Goal: Transaction & Acquisition: Purchase product/service

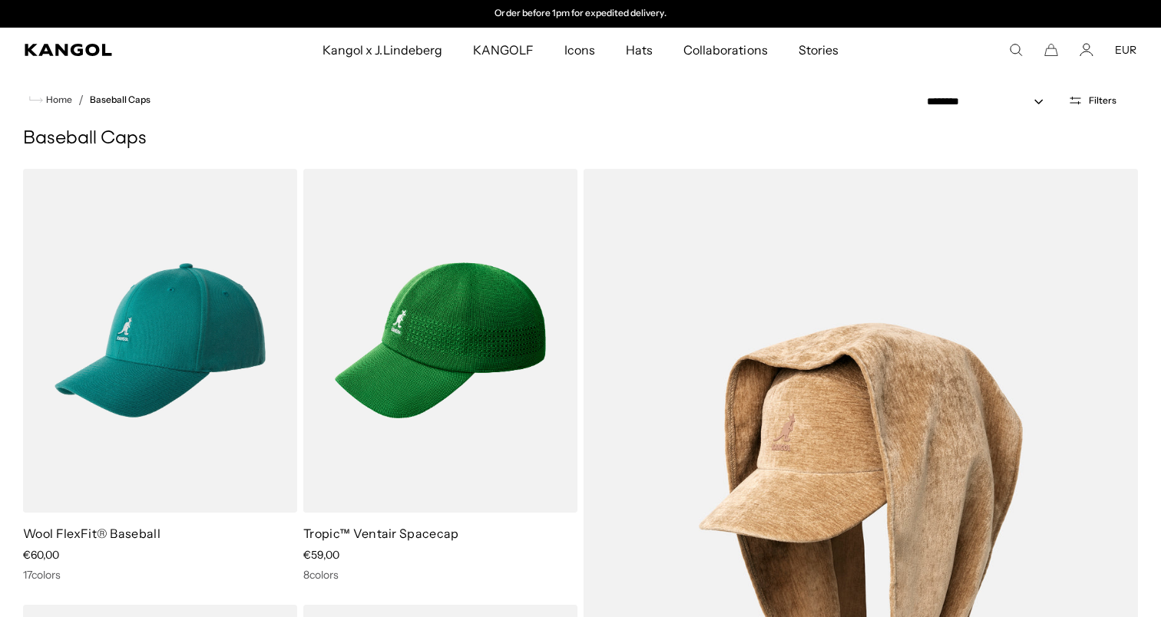
click at [1069, 101] on icon "Open filters" at bounding box center [1075, 101] width 15 height 14
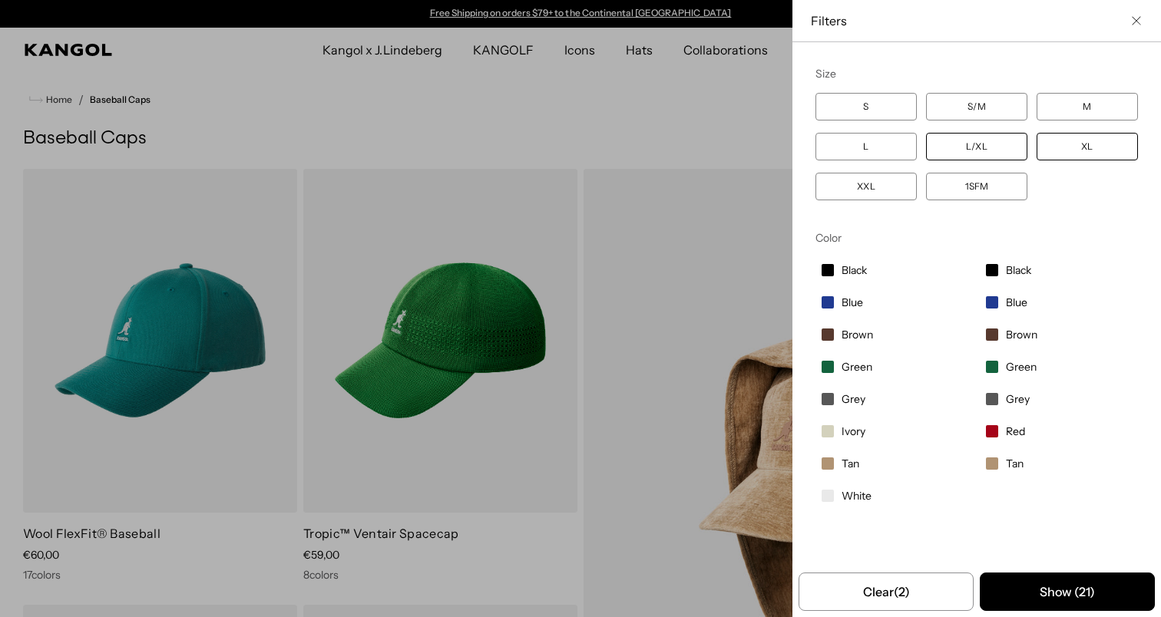
click at [975, 154] on label "L/XL" at bounding box center [976, 147] width 101 height 28
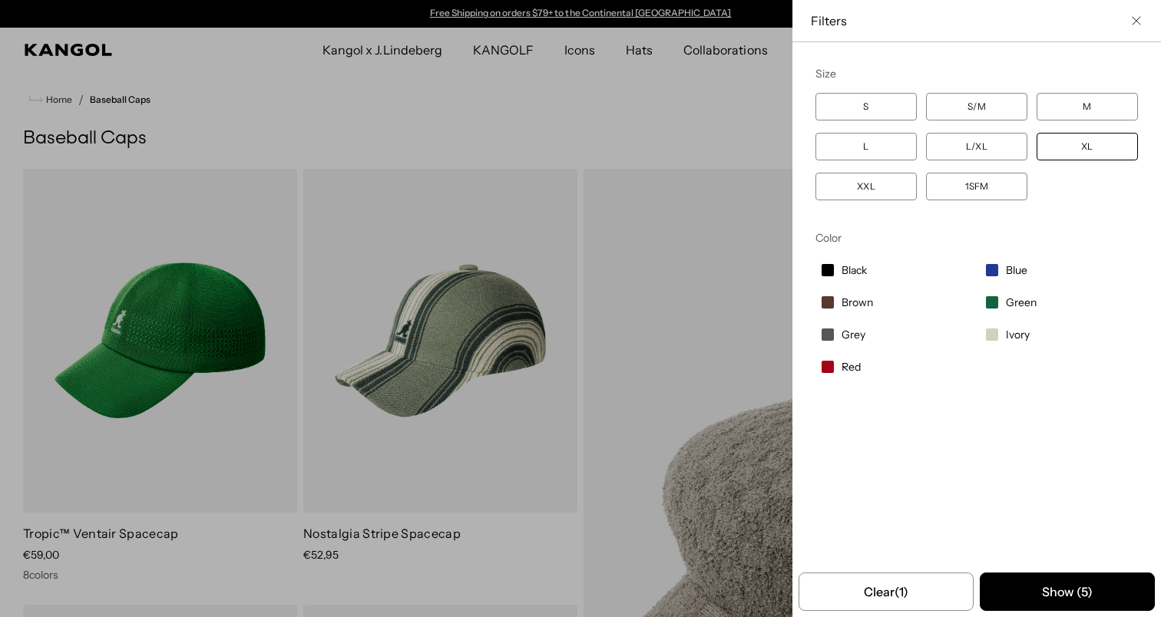
click at [682, 393] on div "Close filters list" at bounding box center [580, 308] width 1161 height 617
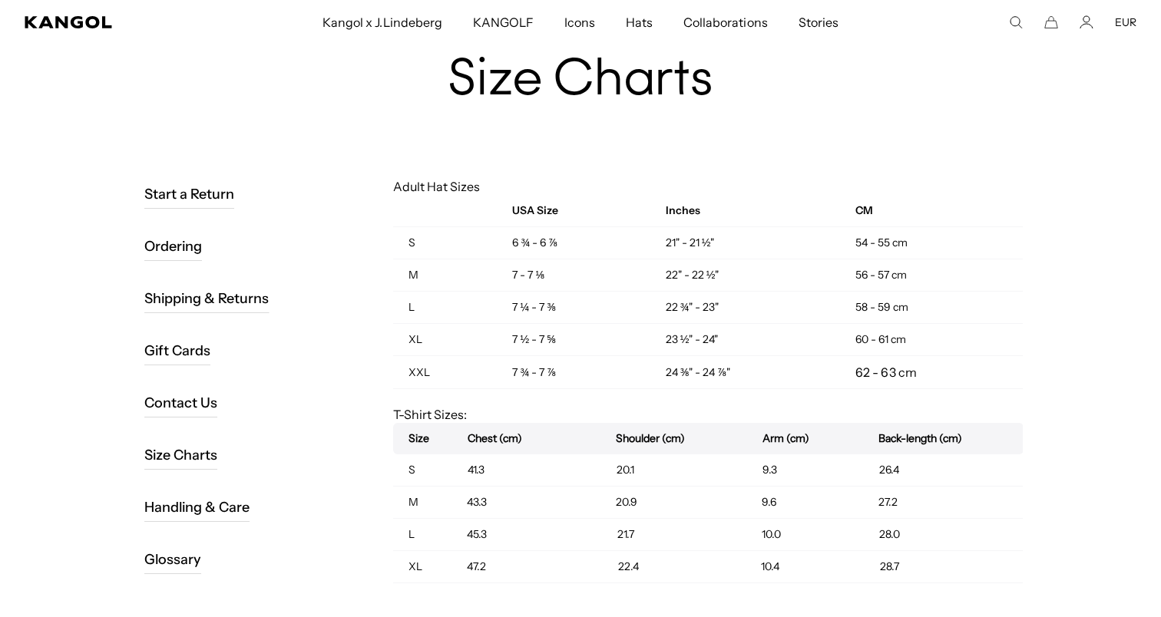
scroll to position [0, 316]
click at [879, 334] on td "60 - 61 cm" at bounding box center [931, 340] width 183 height 32
click at [878, 312] on td "58 - 59 cm" at bounding box center [931, 308] width 183 height 32
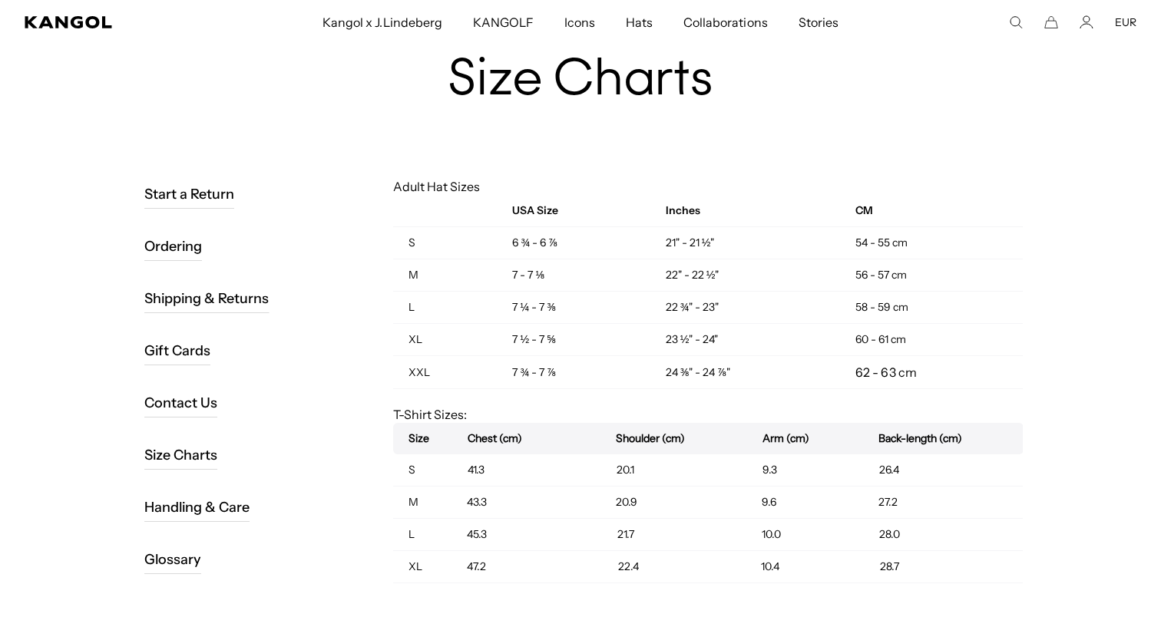
click at [868, 340] on td "60 - 61 cm" at bounding box center [931, 340] width 183 height 32
click at [946, 210] on td "CM" at bounding box center [931, 211] width 183 height 32
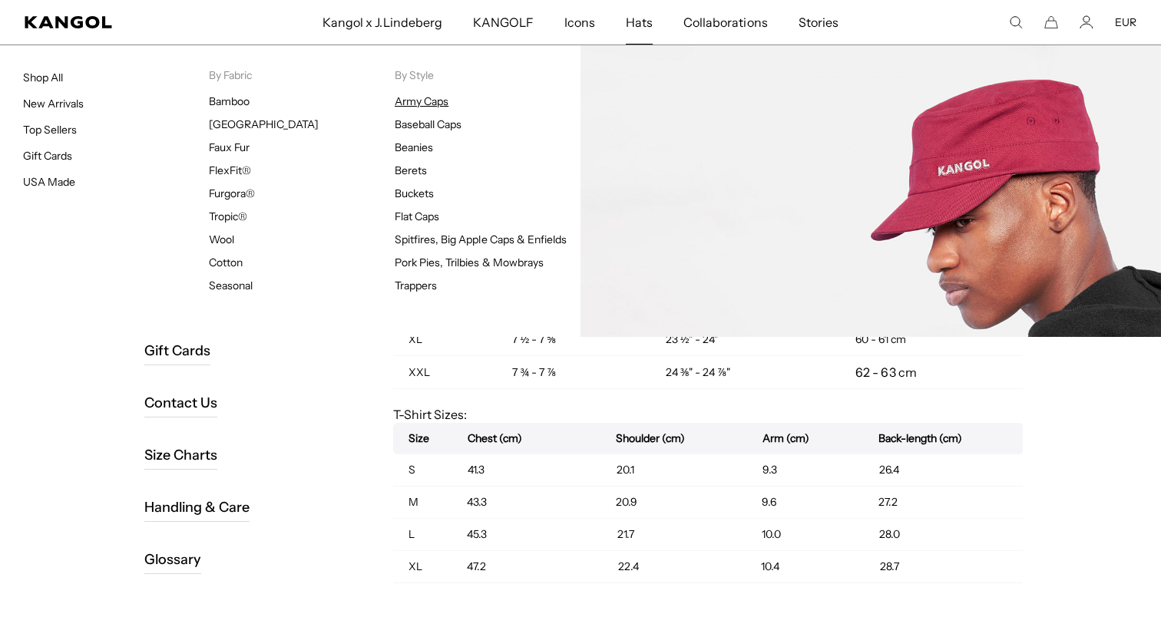
scroll to position [0, 0]
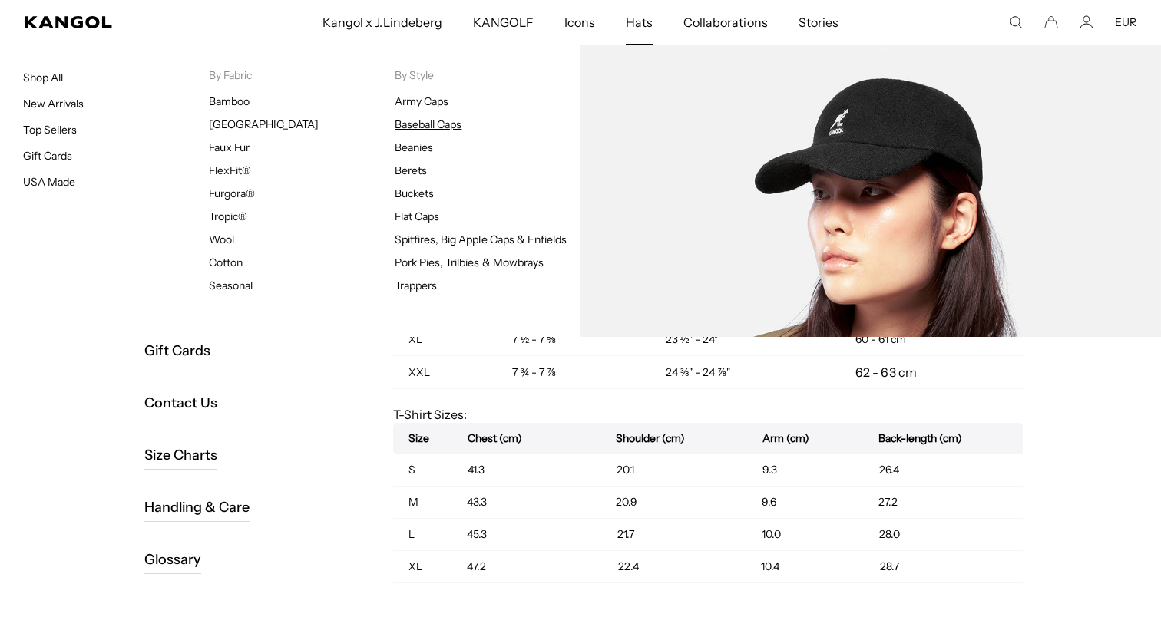
click at [423, 127] on link "Baseball Caps" at bounding box center [428, 124] width 67 height 14
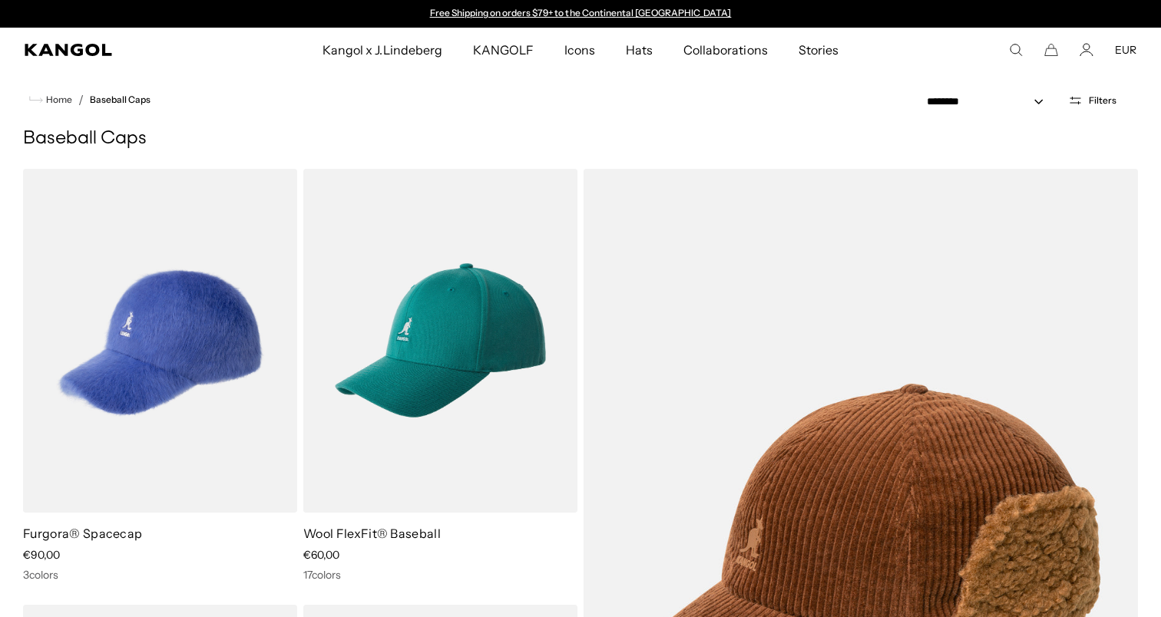
click at [1095, 97] on span "Filters" at bounding box center [1103, 100] width 28 height 11
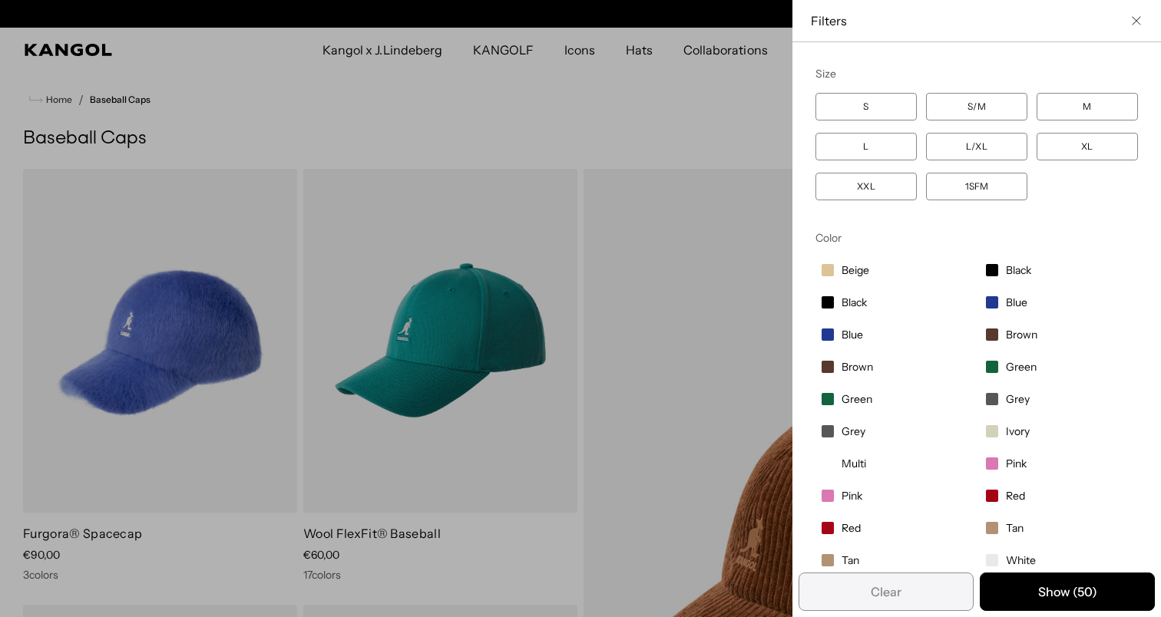
scroll to position [0, 316]
click at [1068, 156] on label "XL" at bounding box center [1086, 147] width 101 height 28
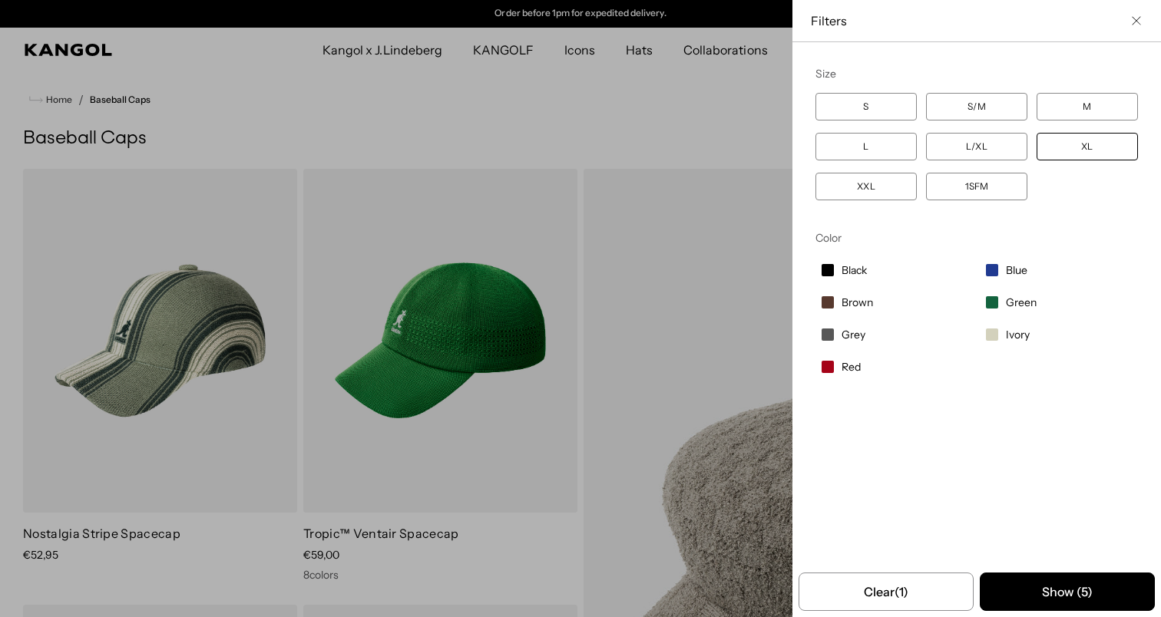
click at [1071, 155] on label "XL" at bounding box center [1086, 147] width 101 height 28
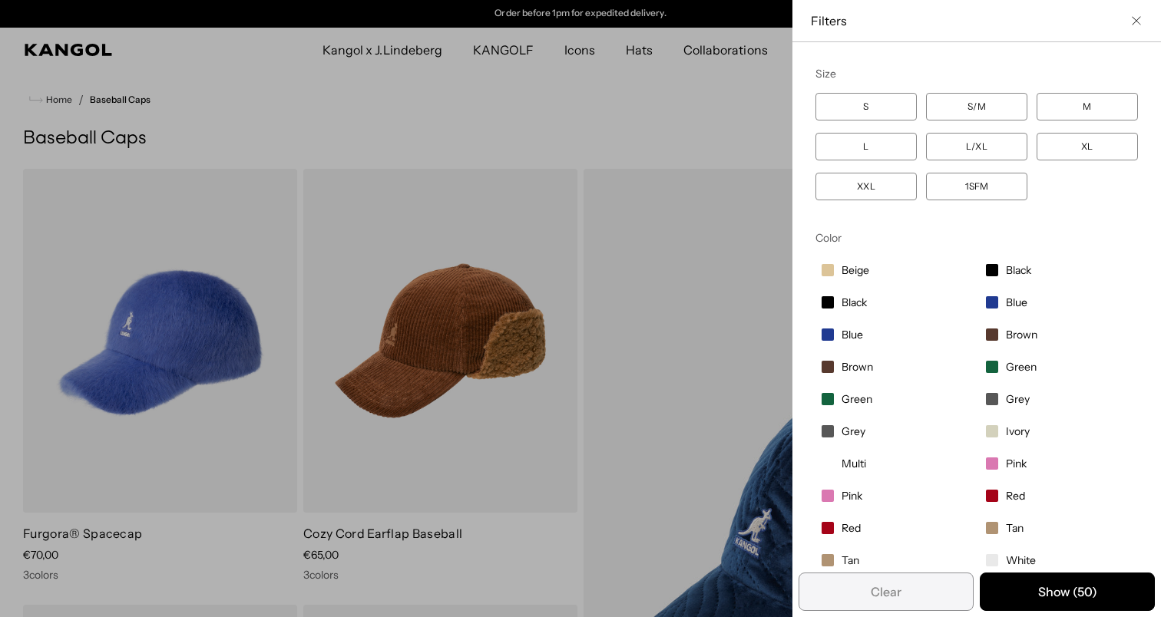
click at [886, 195] on label "XXL" at bounding box center [865, 187] width 101 height 28
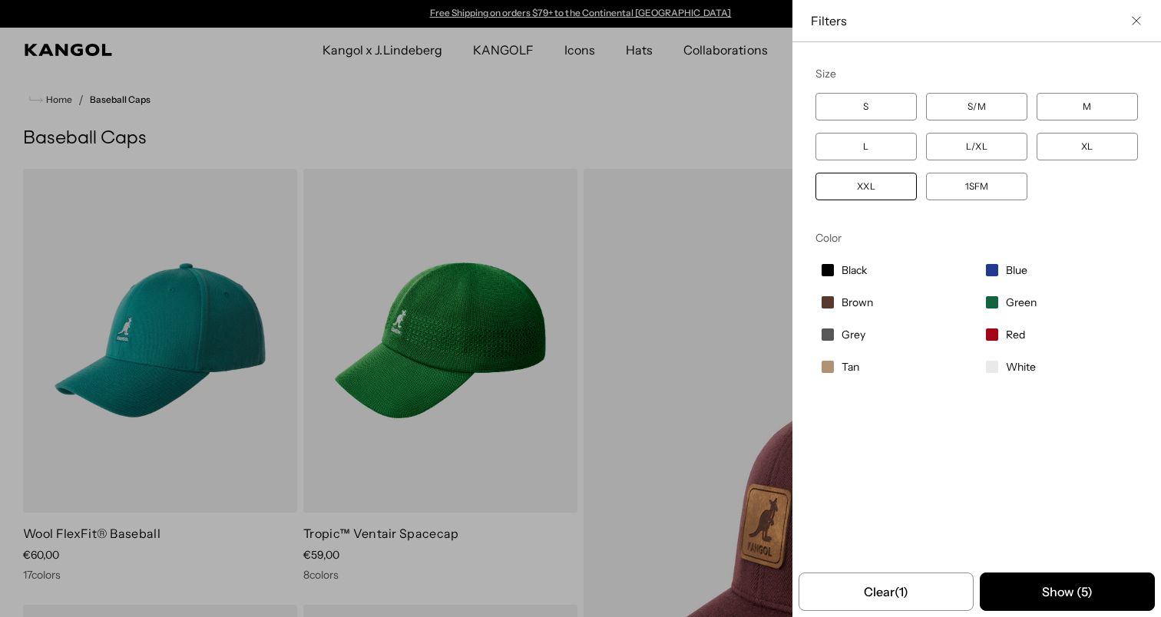
click at [502, 321] on div "Close filters list" at bounding box center [580, 308] width 1161 height 617
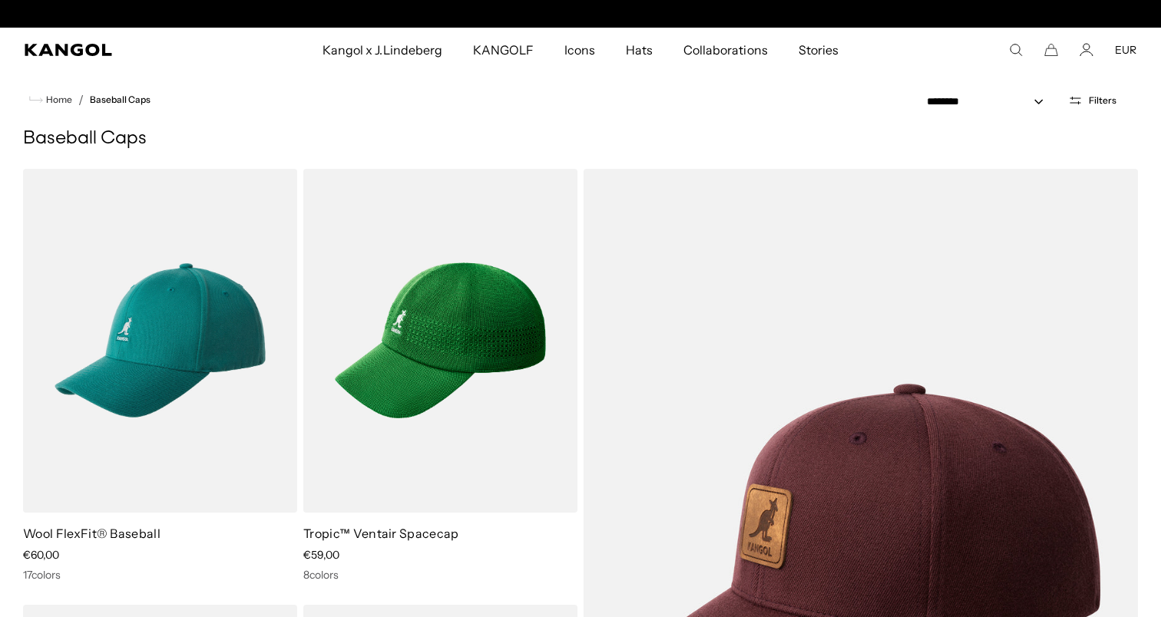
scroll to position [0, 316]
click at [1095, 92] on div "**********" at bounding box center [1028, 100] width 217 height 19
click at [1096, 100] on span "Filters" at bounding box center [1103, 100] width 28 height 11
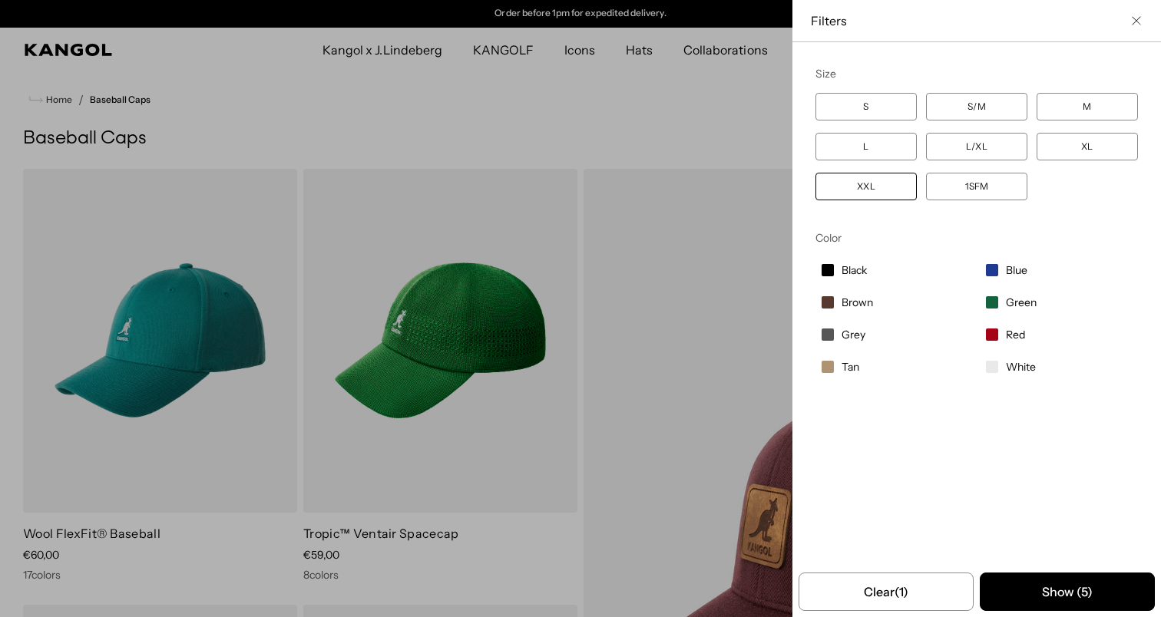
click at [901, 186] on label "XXL" at bounding box center [865, 187] width 101 height 28
click at [1071, 153] on label "XL" at bounding box center [1086, 147] width 101 height 28
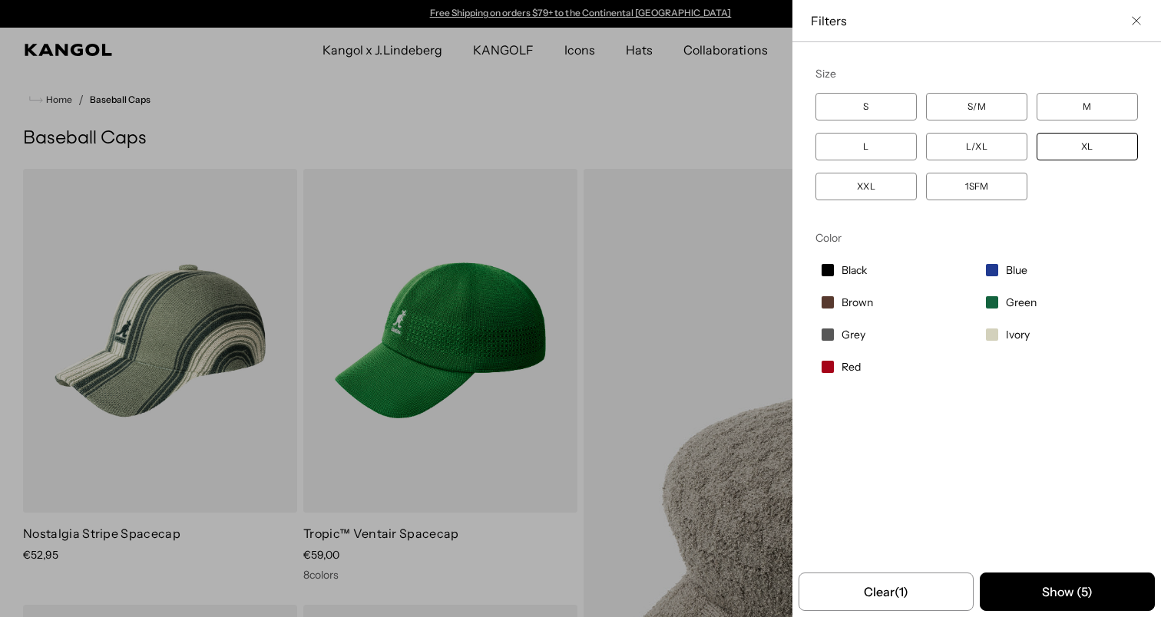
click at [730, 316] on div "Close filters list" at bounding box center [580, 308] width 1161 height 617
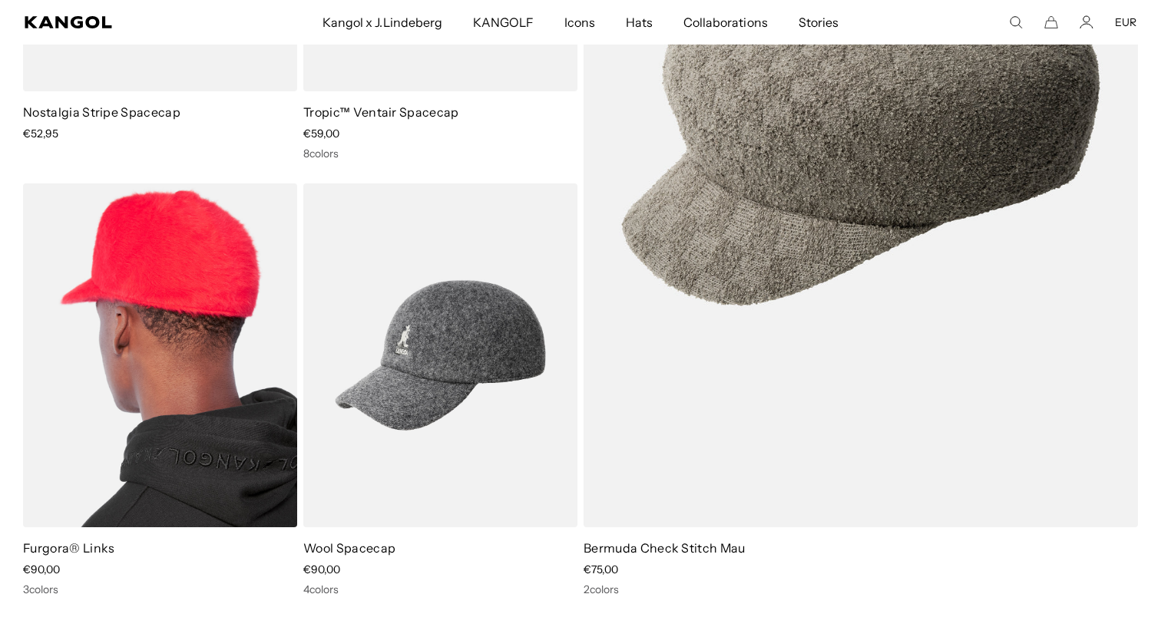
scroll to position [0, 316]
click at [180, 372] on img at bounding box center [160, 355] width 274 height 344
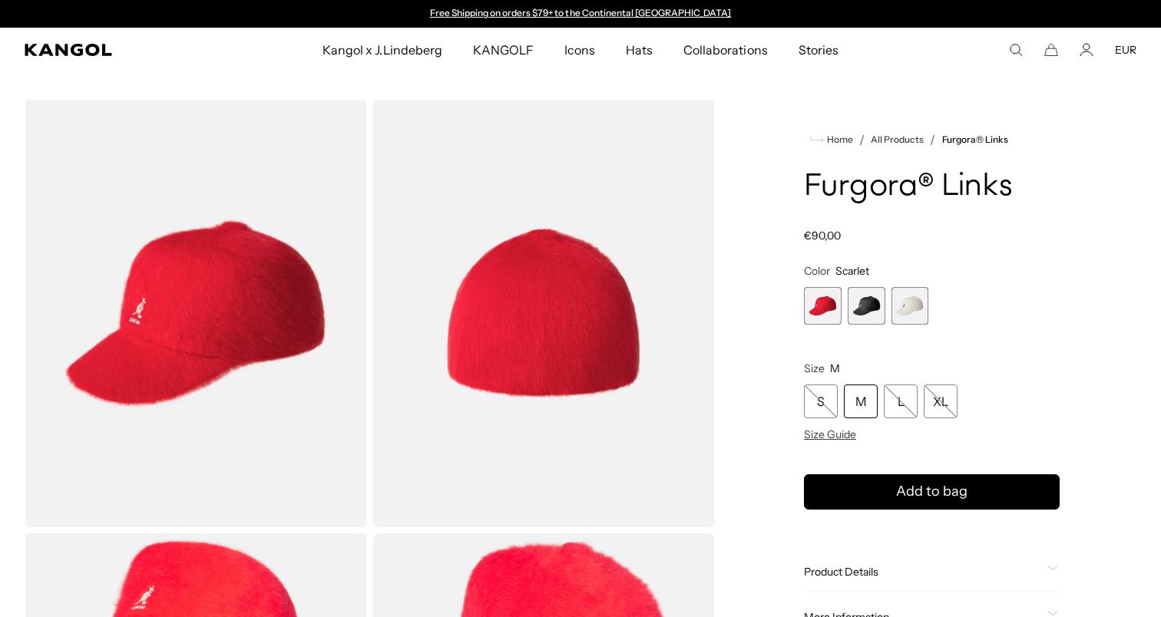
click at [865, 310] on span "2 of 3" at bounding box center [867, 306] width 38 height 38
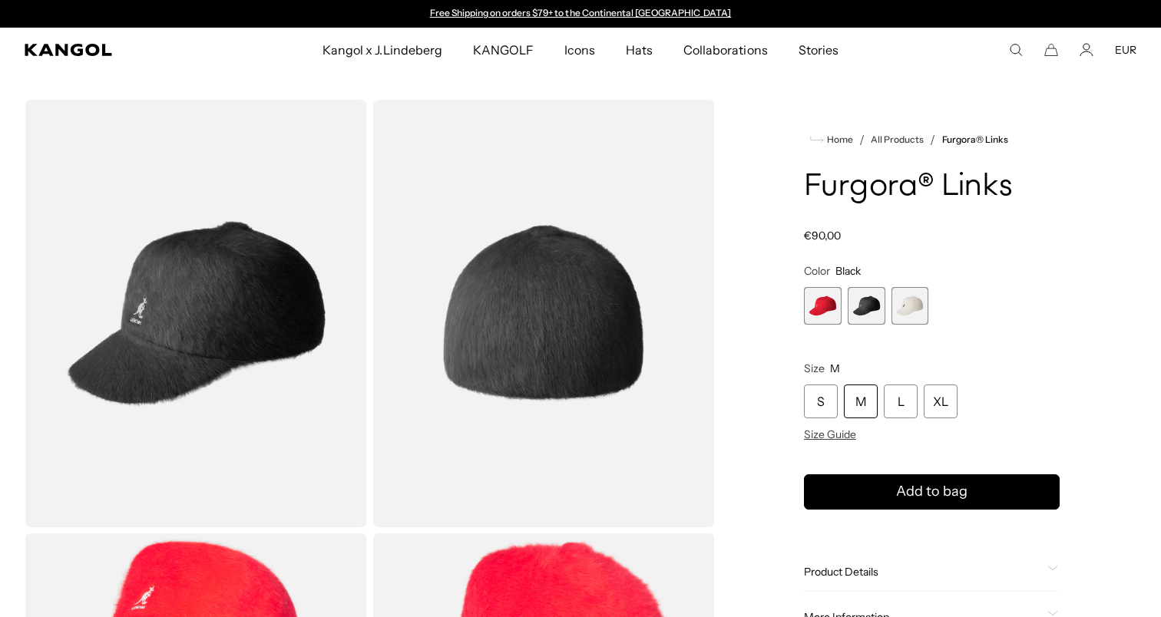
click at [940, 302] on div "Scarlet Variant sold out or unavailable Black Variant sold out or unavailable I…" at bounding box center [932, 306] width 256 height 38
click at [910, 308] on span "3 of 3" at bounding box center [910, 306] width 38 height 38
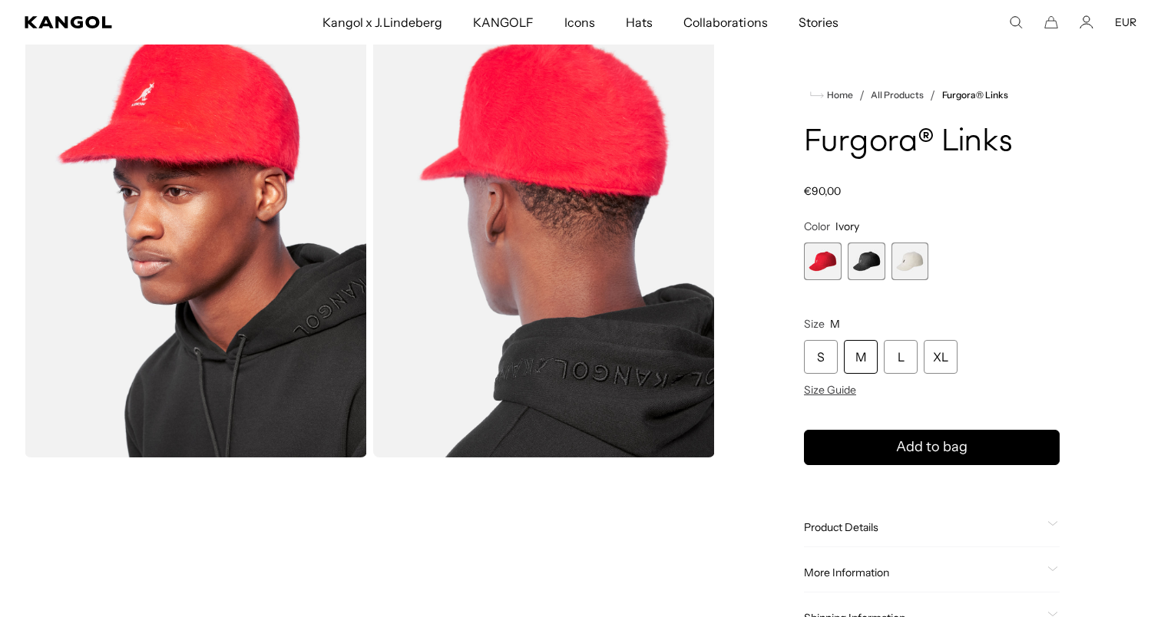
scroll to position [507, 0]
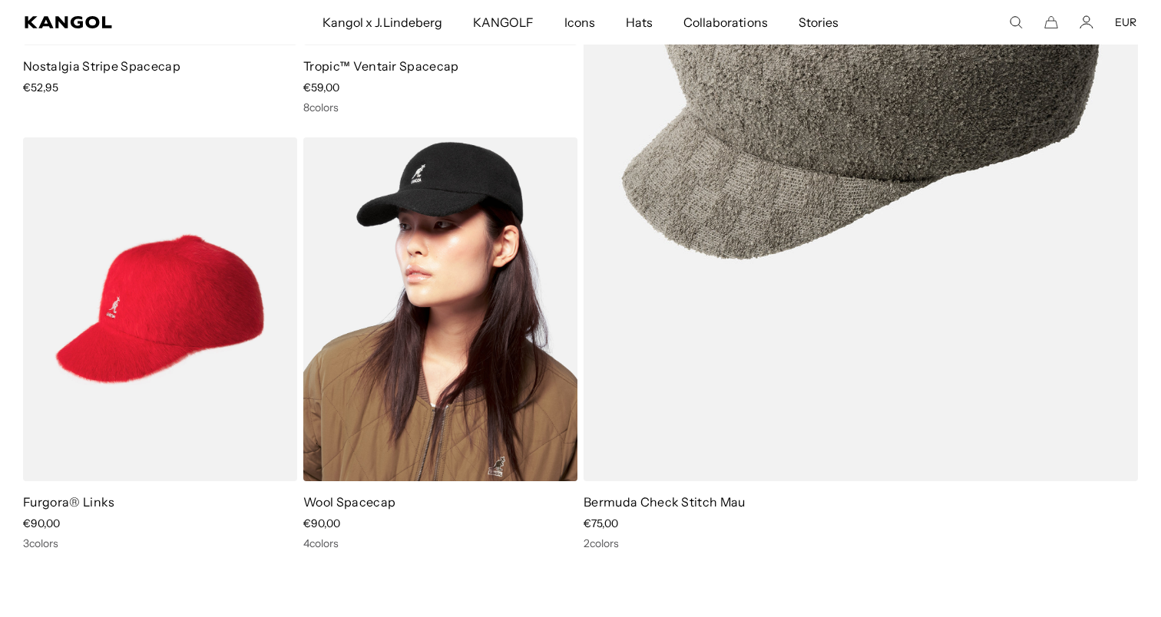
click at [497, 313] on img at bounding box center [440, 309] width 274 height 344
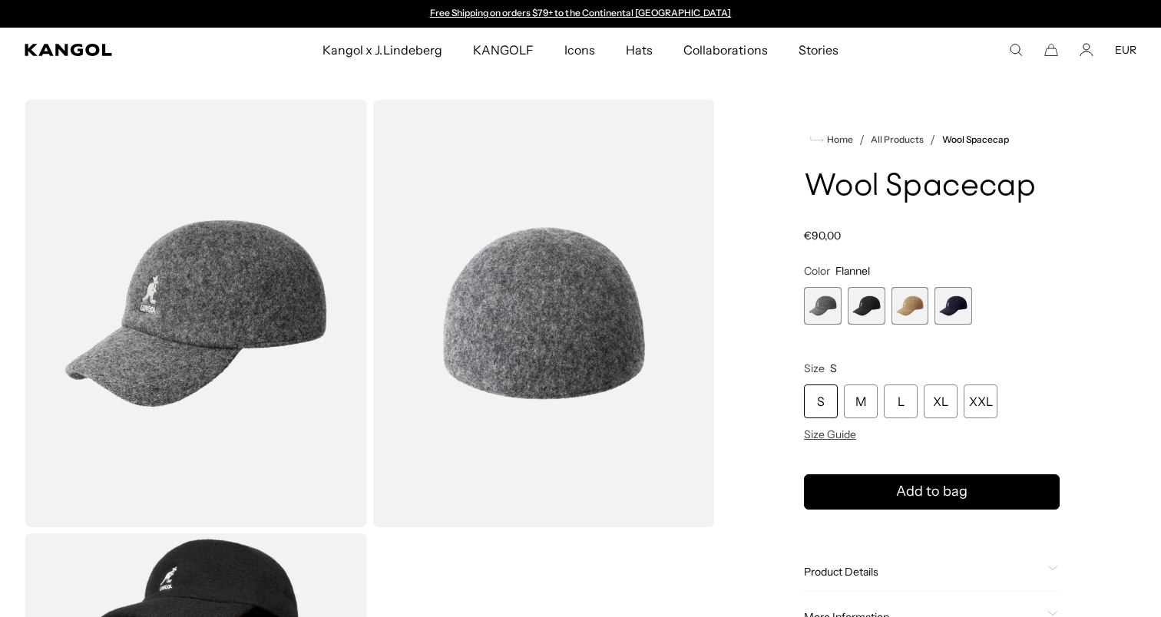
click at [911, 293] on span "3 of 4" at bounding box center [910, 306] width 38 height 38
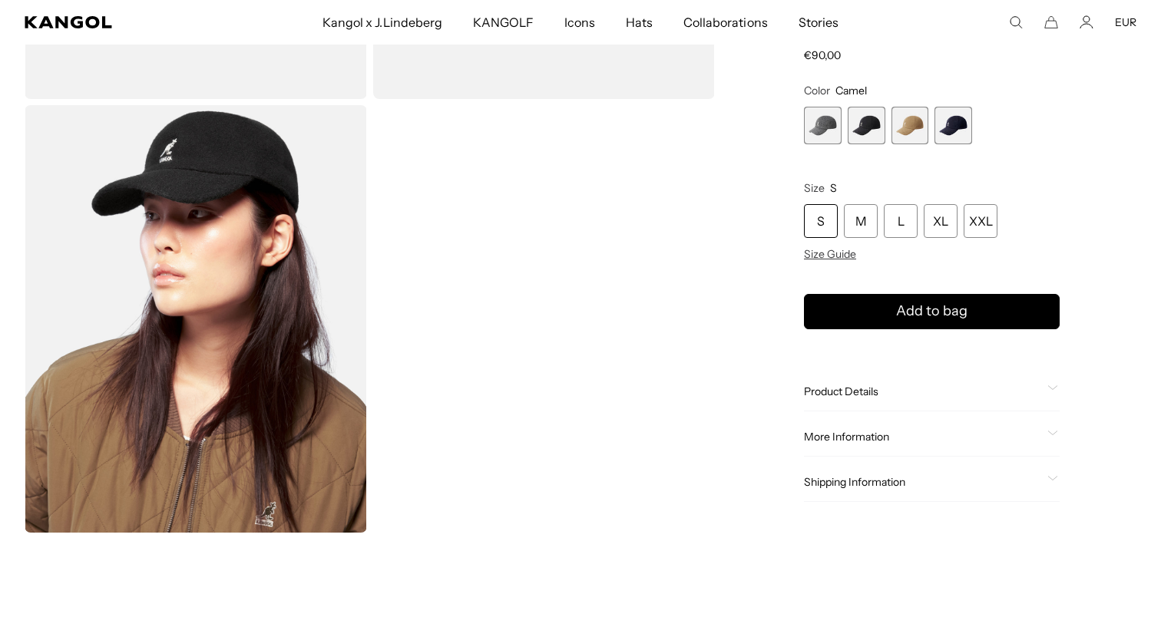
scroll to position [449, 0]
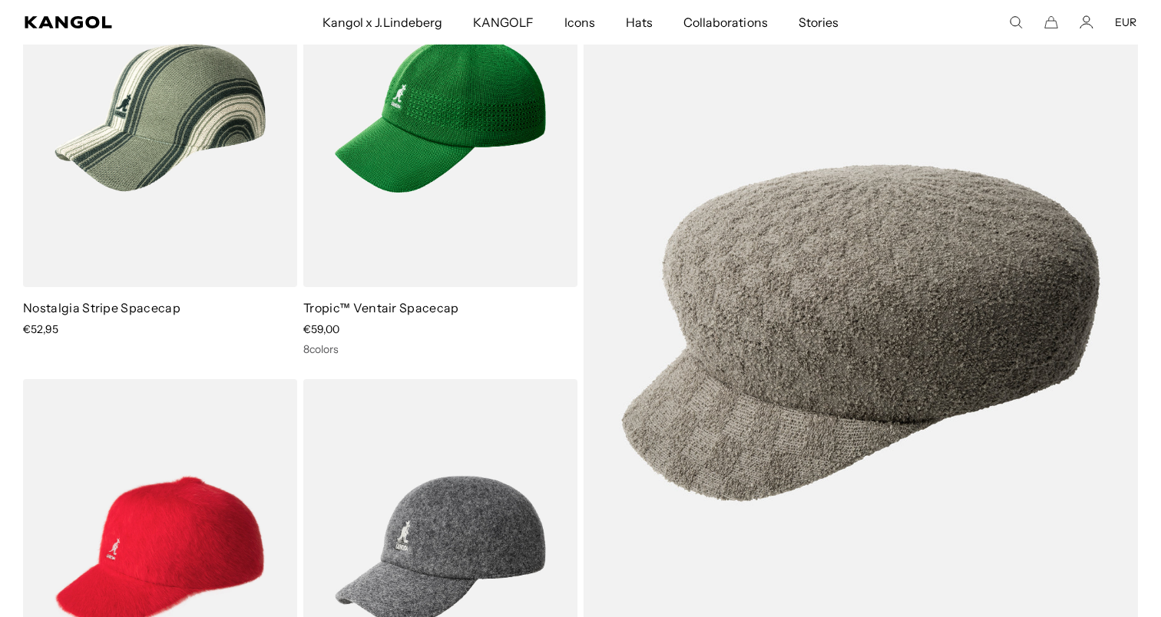
scroll to position [218, 0]
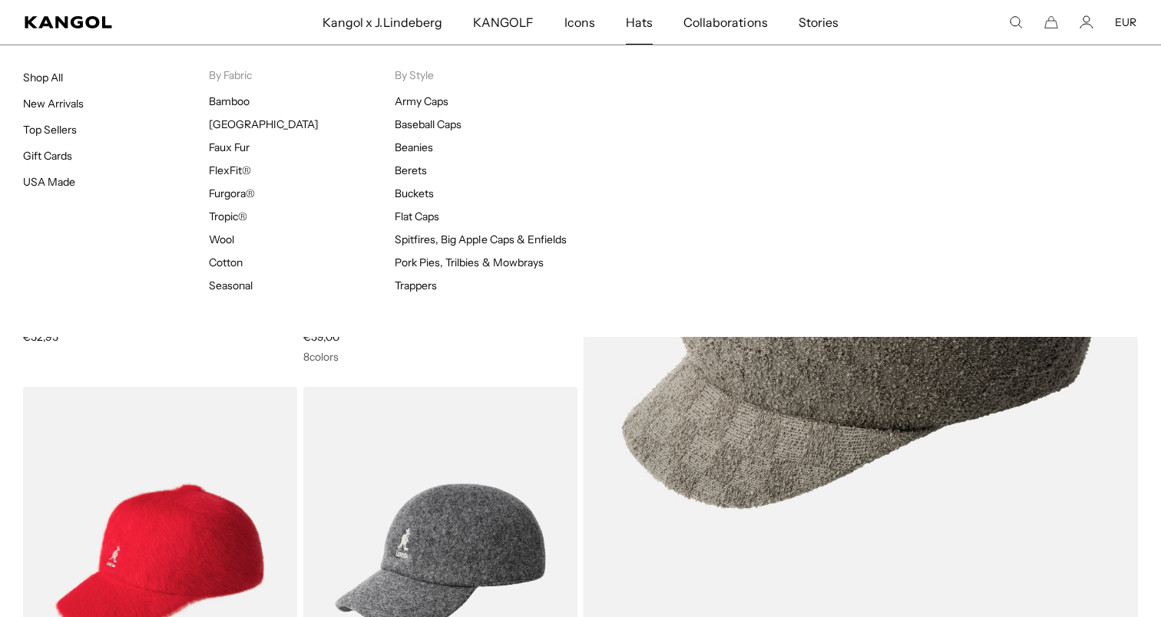
click at [646, 28] on span "Hats" at bounding box center [639, 22] width 27 height 45
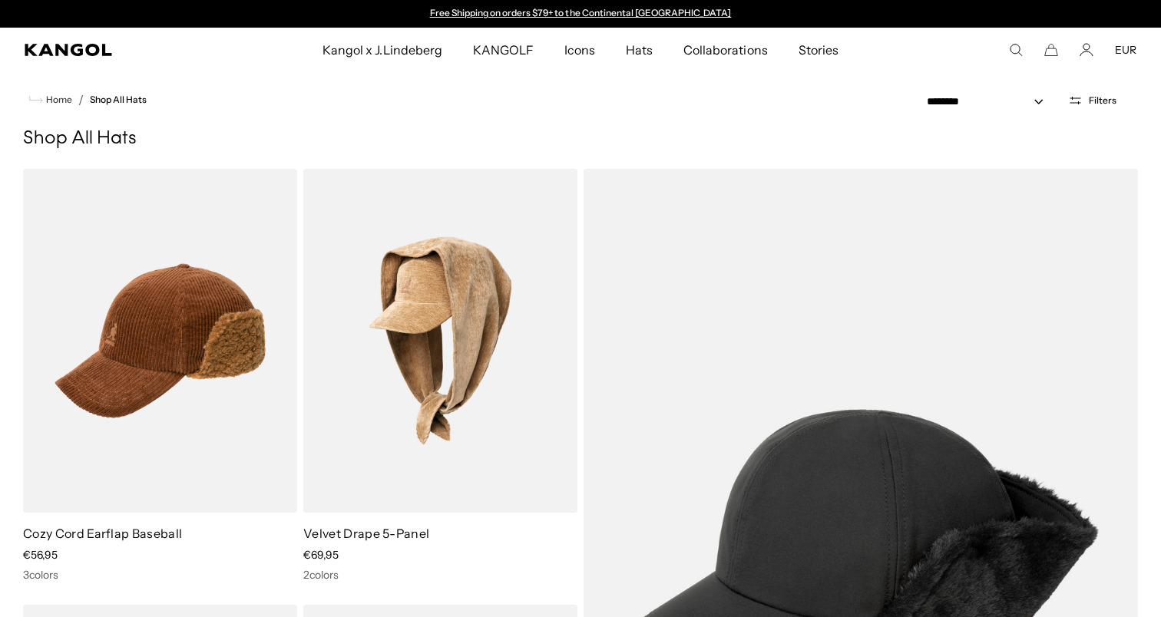
click at [1131, 78] on div "**********" at bounding box center [1028, 100] width 263 height 56
click at [1094, 120] on div "**********" at bounding box center [1028, 100] width 263 height 56
click at [1081, 118] on div "**********" at bounding box center [1028, 100] width 263 height 56
click at [1105, 104] on span "Filters" at bounding box center [1103, 100] width 28 height 11
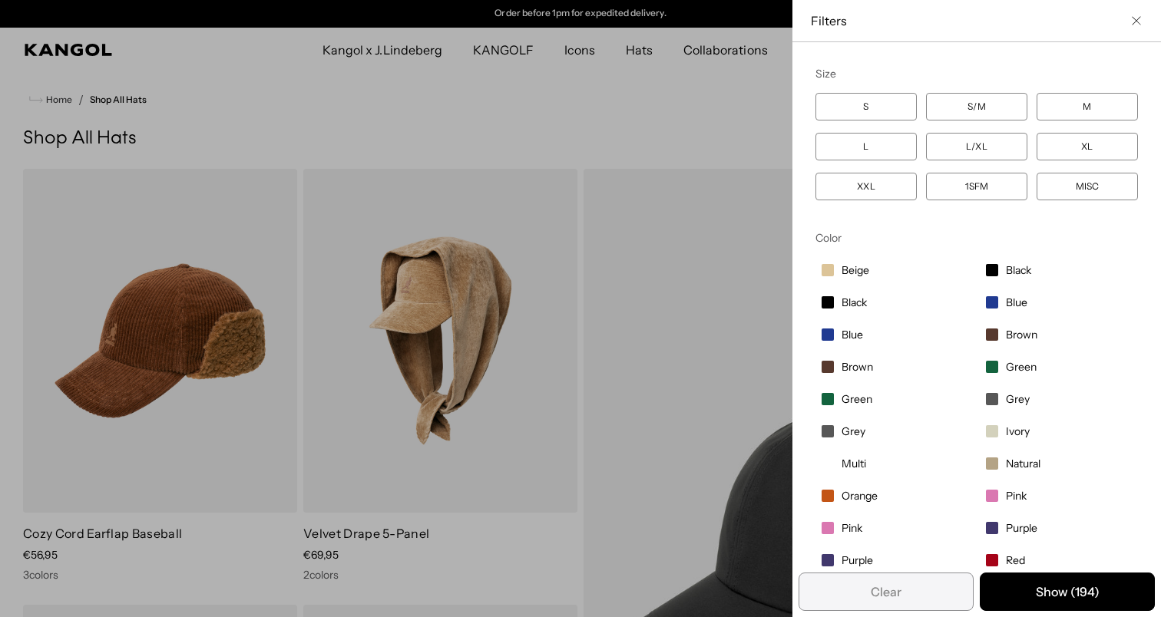
click at [1082, 144] on label "XL" at bounding box center [1086, 147] width 101 height 28
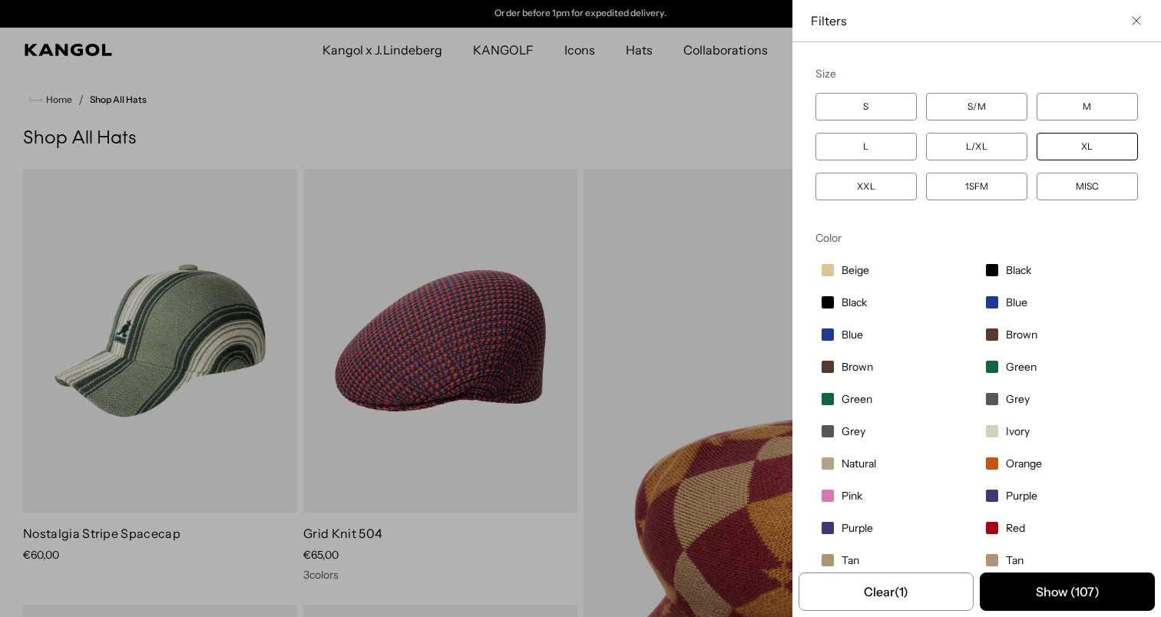
click at [977, 150] on label "L/XL" at bounding box center [976, 147] width 101 height 28
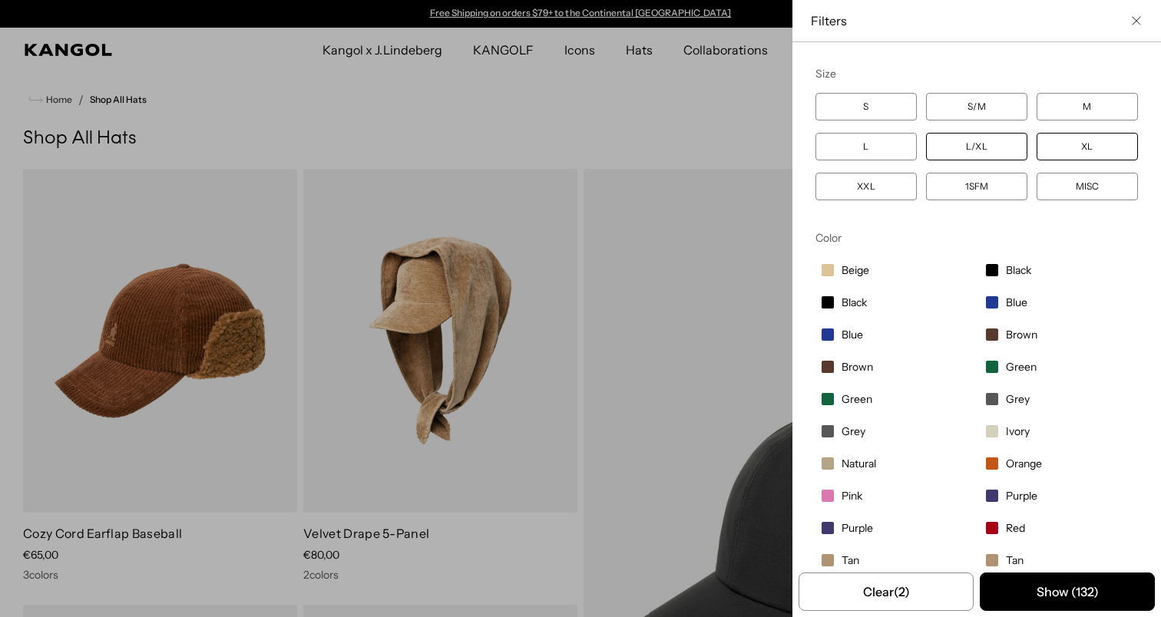
click at [656, 101] on div "Close filters list" at bounding box center [580, 308] width 1161 height 617
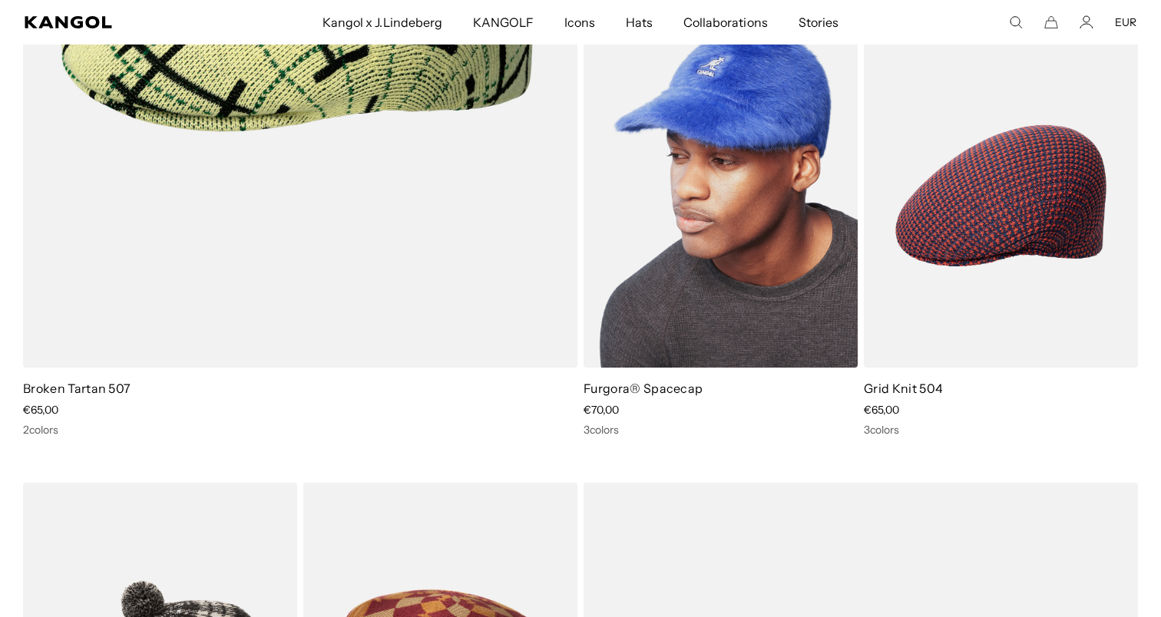
click at [741, 207] on img at bounding box center [720, 196] width 274 height 344
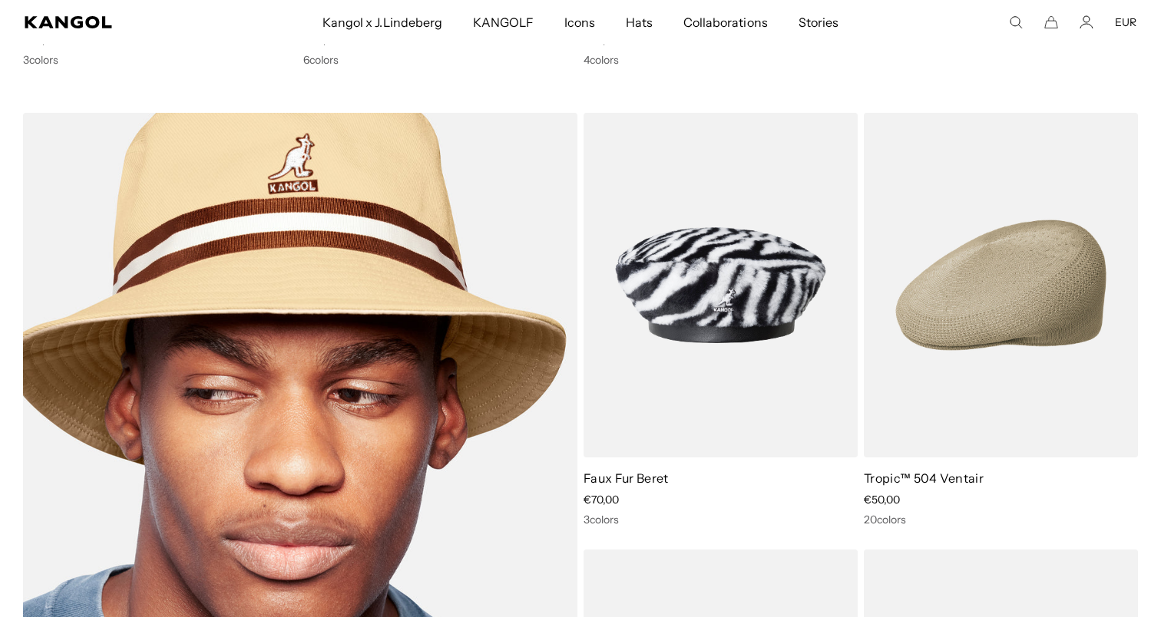
scroll to position [8131, 0]
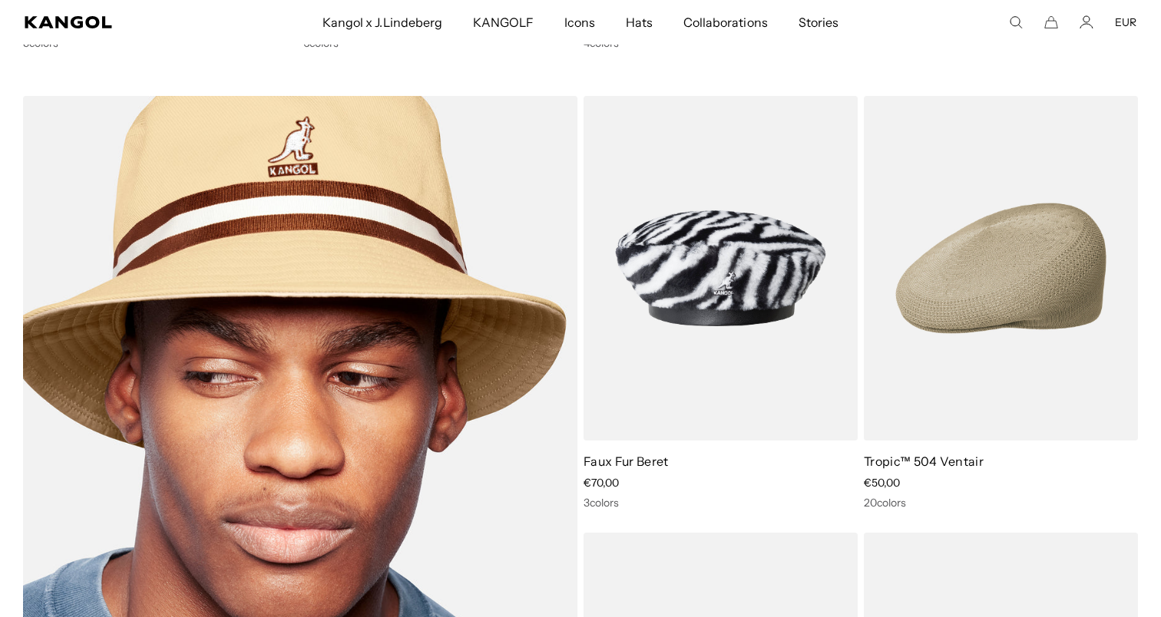
click at [391, 464] on img at bounding box center [300, 486] width 554 height 780
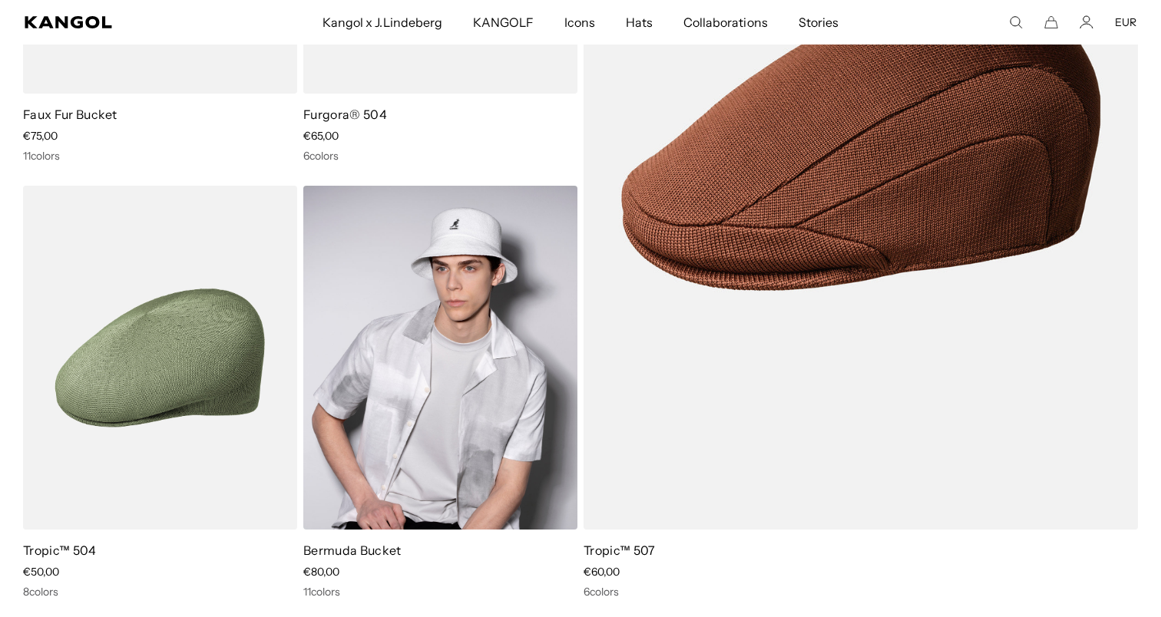
scroll to position [0, 316]
click at [446, 355] on img at bounding box center [440, 358] width 274 height 344
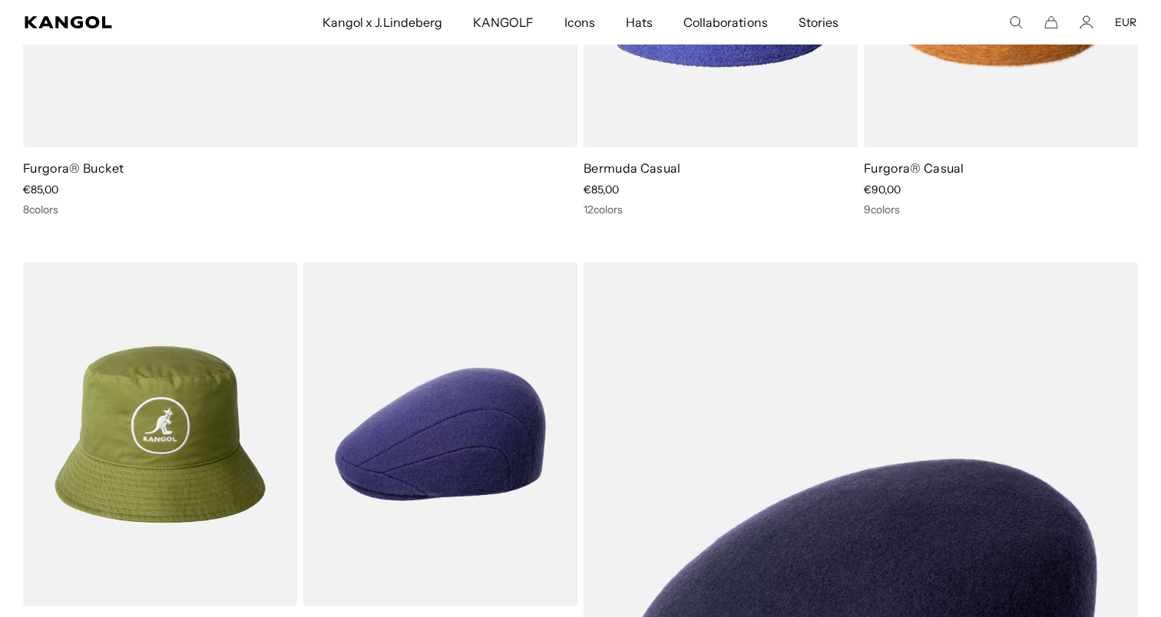
scroll to position [0, 0]
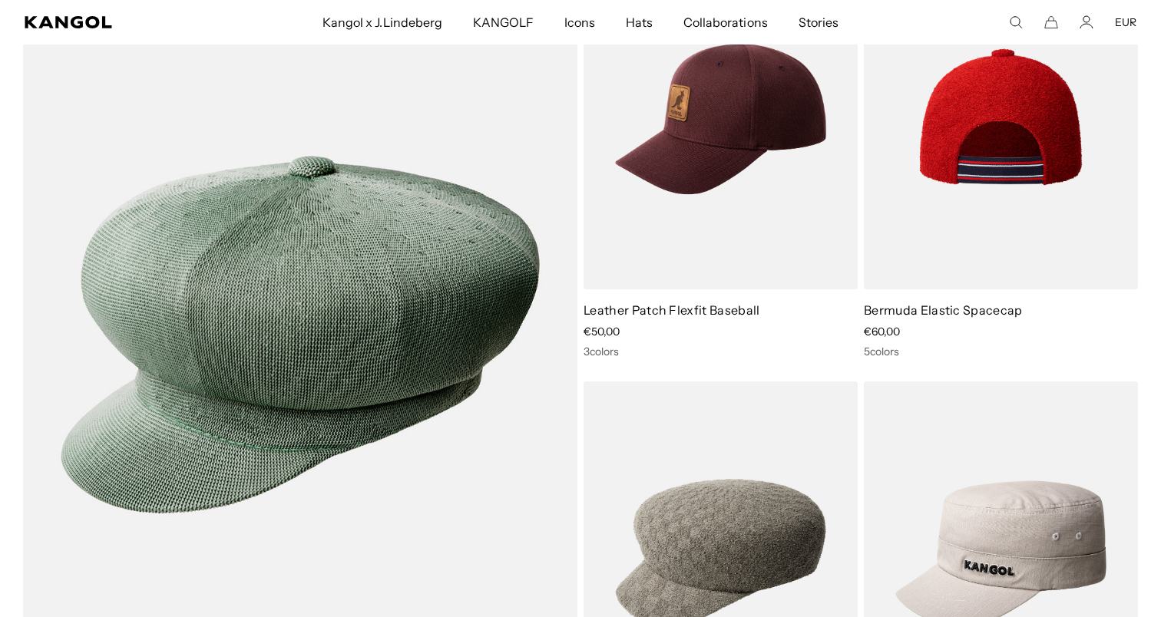
click at [1101, 55] on img at bounding box center [1001, 117] width 274 height 344
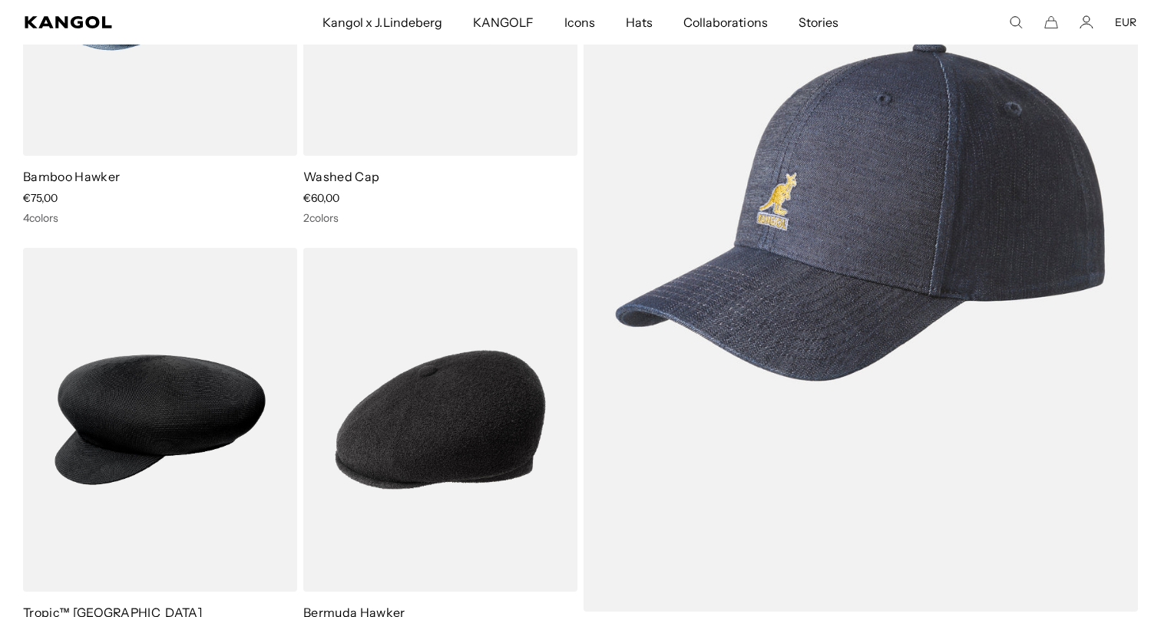
click at [738, 344] on img at bounding box center [860, 212] width 554 height 800
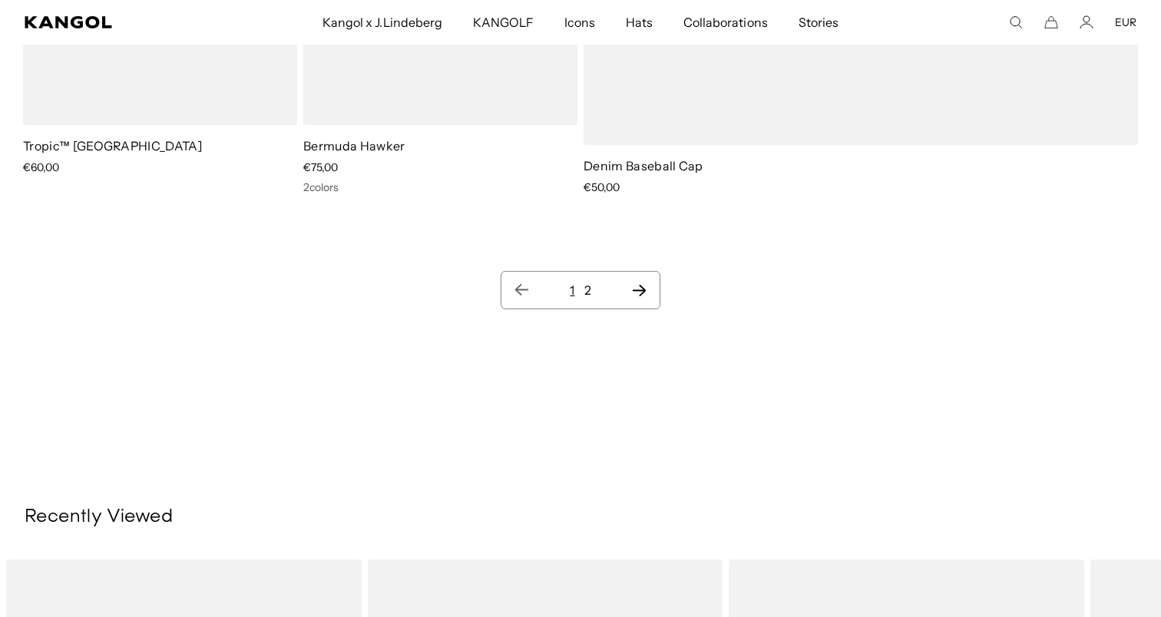
click at [649, 285] on nav "1 2" at bounding box center [580, 290] width 159 height 38
click at [641, 303] on nav "1 2" at bounding box center [580, 290] width 159 height 38
click at [641, 287] on icon "Next page" at bounding box center [639, 291] width 14 height 12
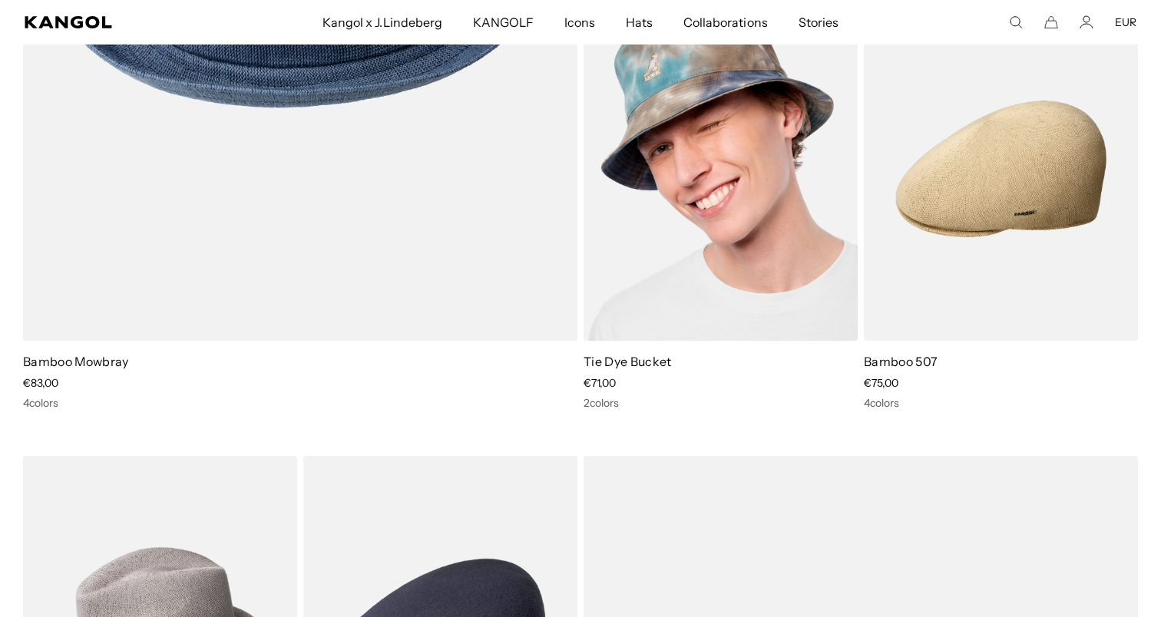
click at [662, 228] on img at bounding box center [720, 169] width 274 height 344
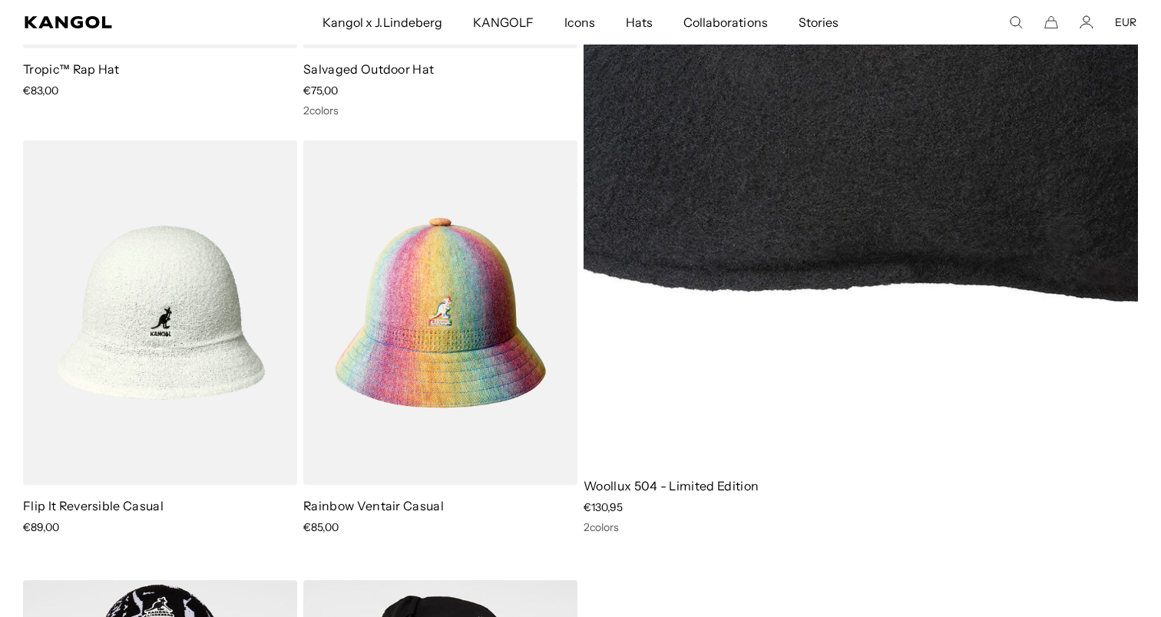
scroll to position [0, 316]
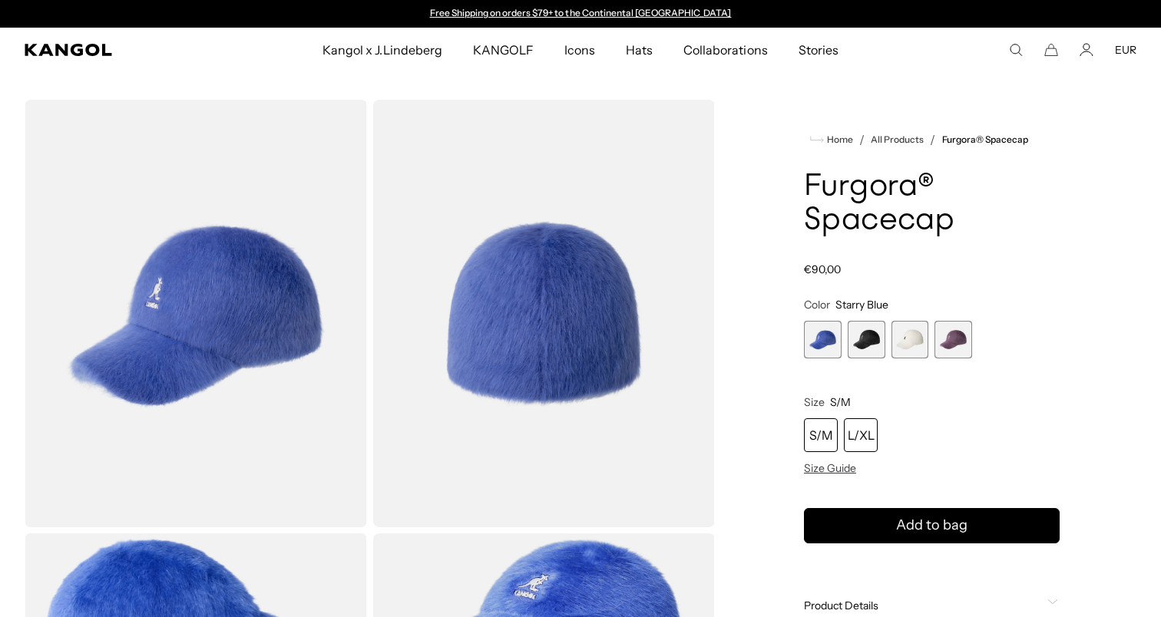
click at [851, 428] on div "L/XL" at bounding box center [861, 435] width 34 height 34
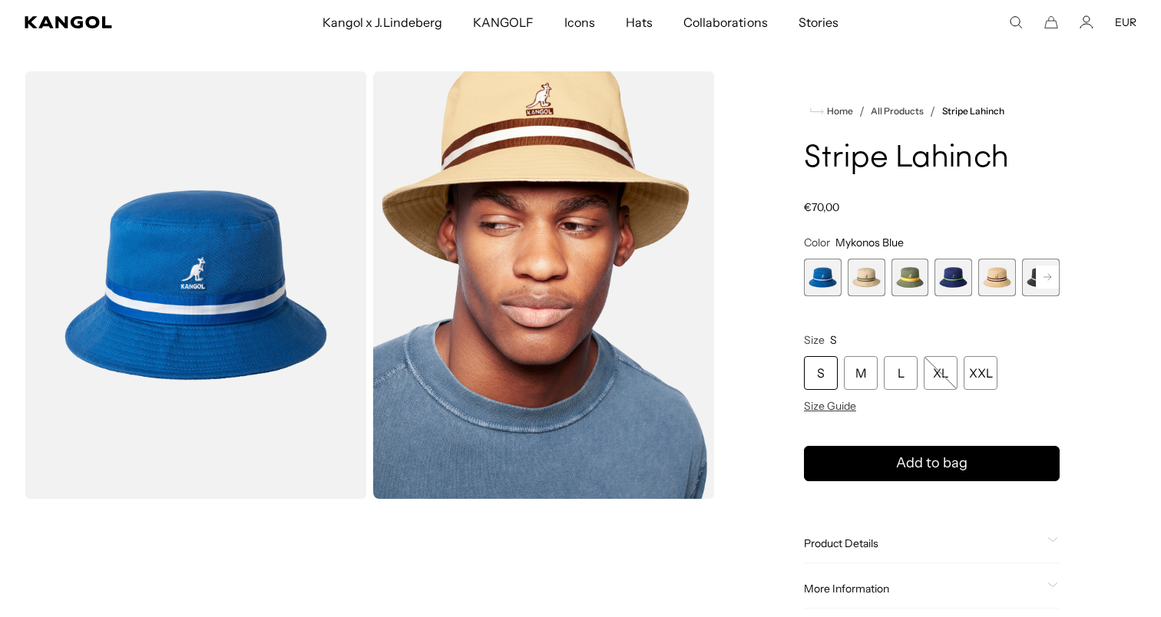
scroll to position [29, 0]
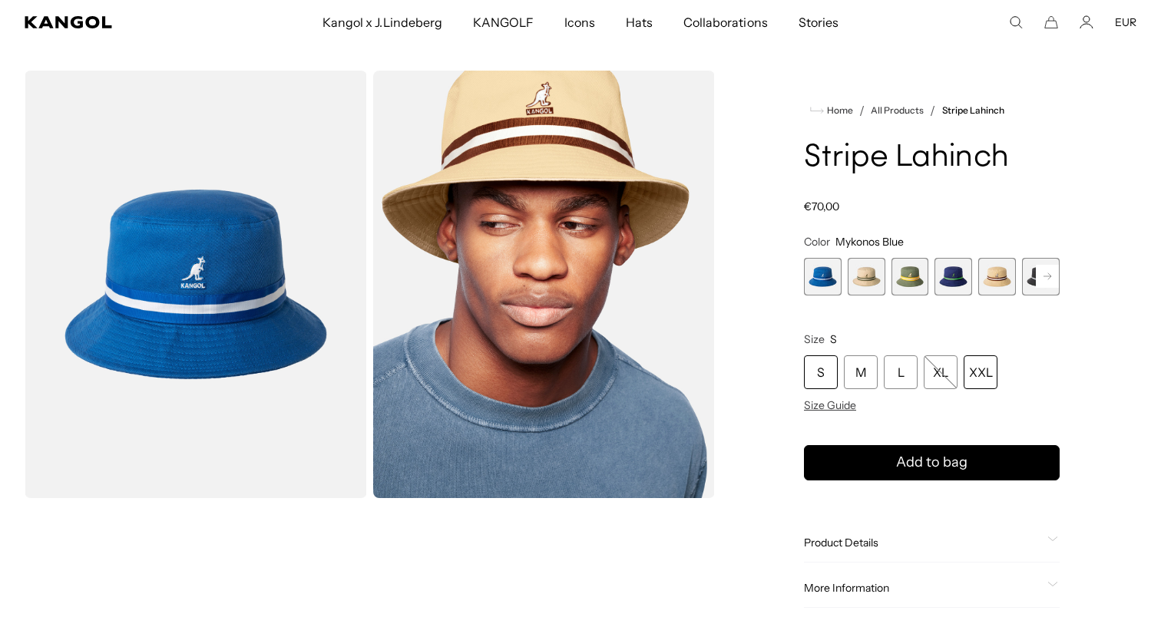
click at [979, 375] on div "XXL" at bounding box center [980, 372] width 34 height 34
click at [874, 273] on span "2 of 9" at bounding box center [867, 277] width 38 height 38
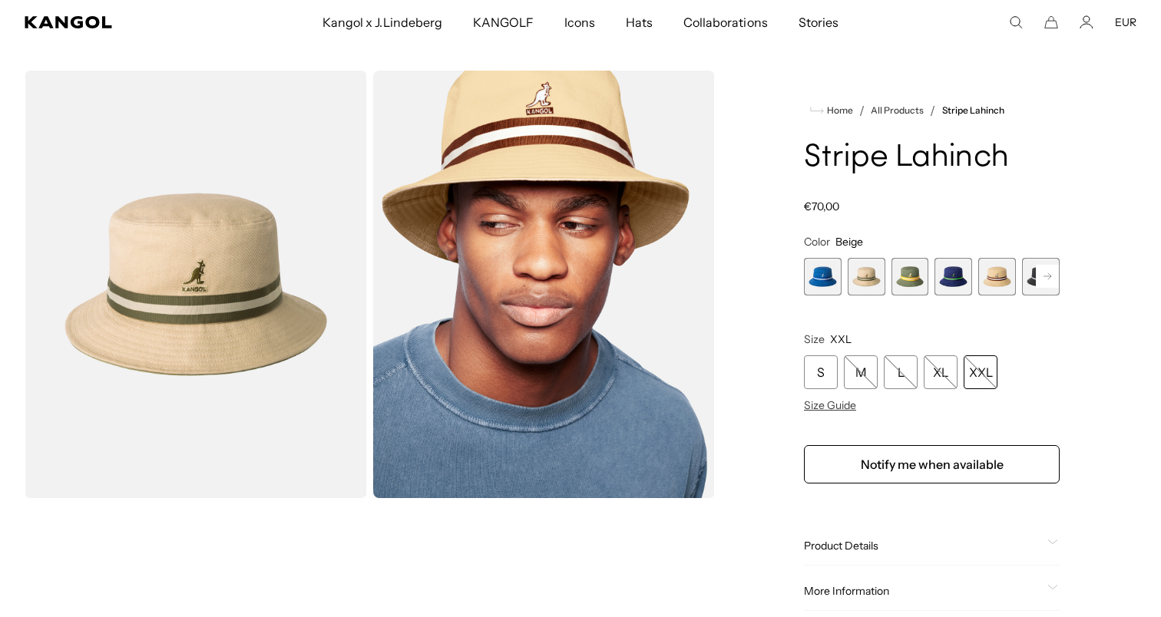
click at [922, 288] on span "3 of 9" at bounding box center [910, 277] width 38 height 38
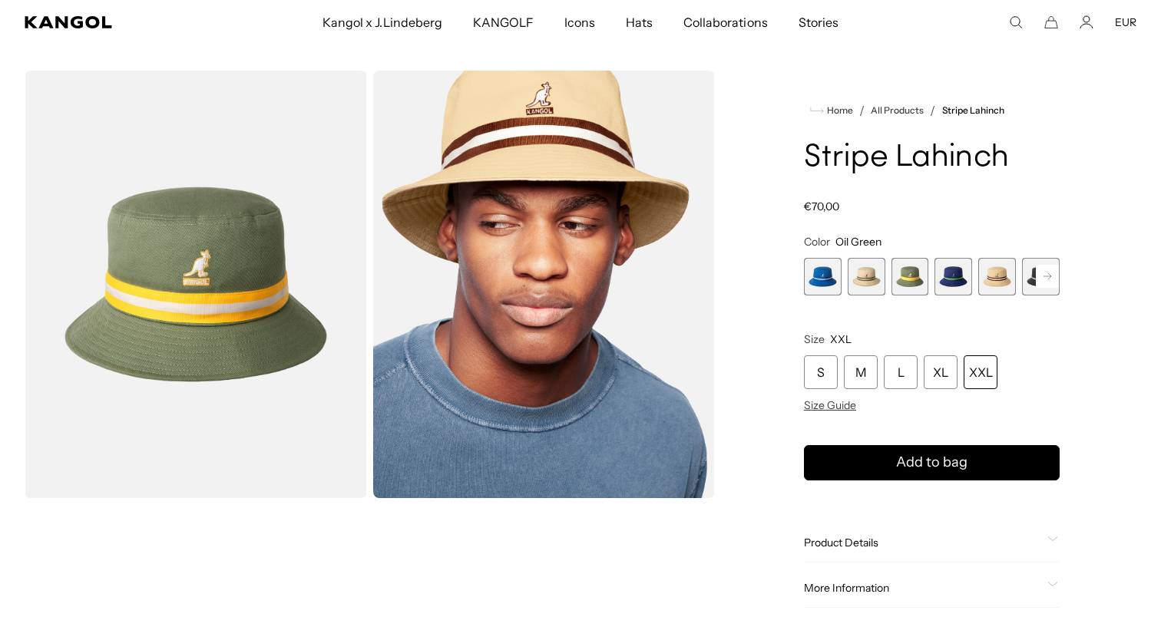
click at [951, 290] on span "4 of 9" at bounding box center [953, 277] width 38 height 38
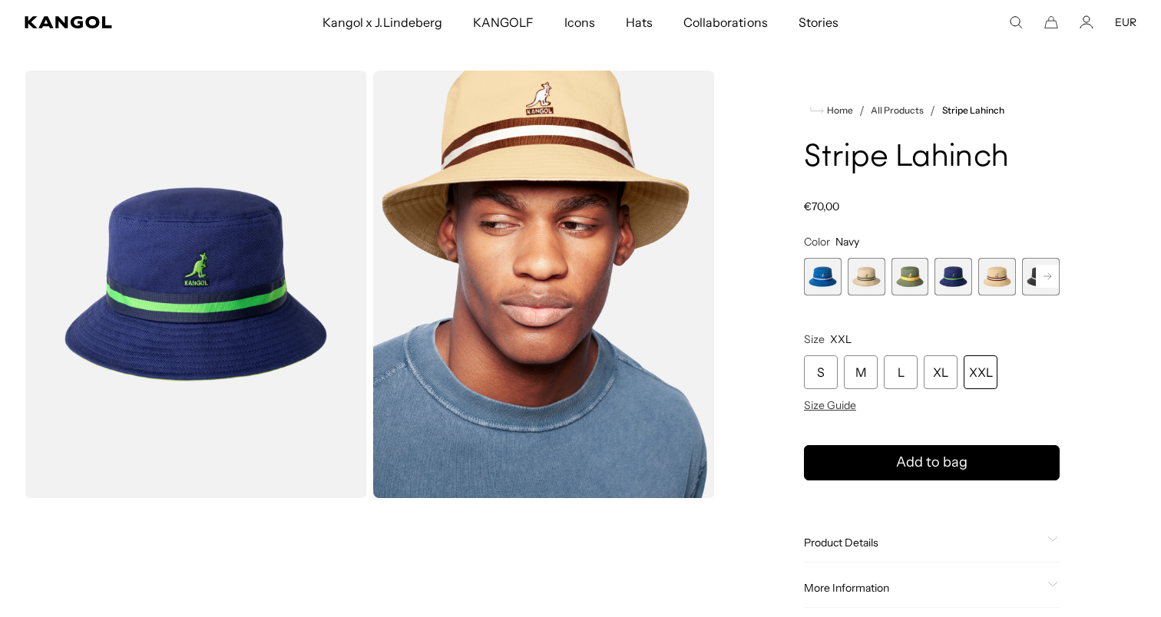
click at [1055, 283] on rect at bounding box center [1047, 276] width 23 height 23
click at [1053, 282] on rect at bounding box center [1047, 276] width 23 height 23
click at [1053, 282] on span "9 of 9" at bounding box center [1041, 277] width 38 height 38
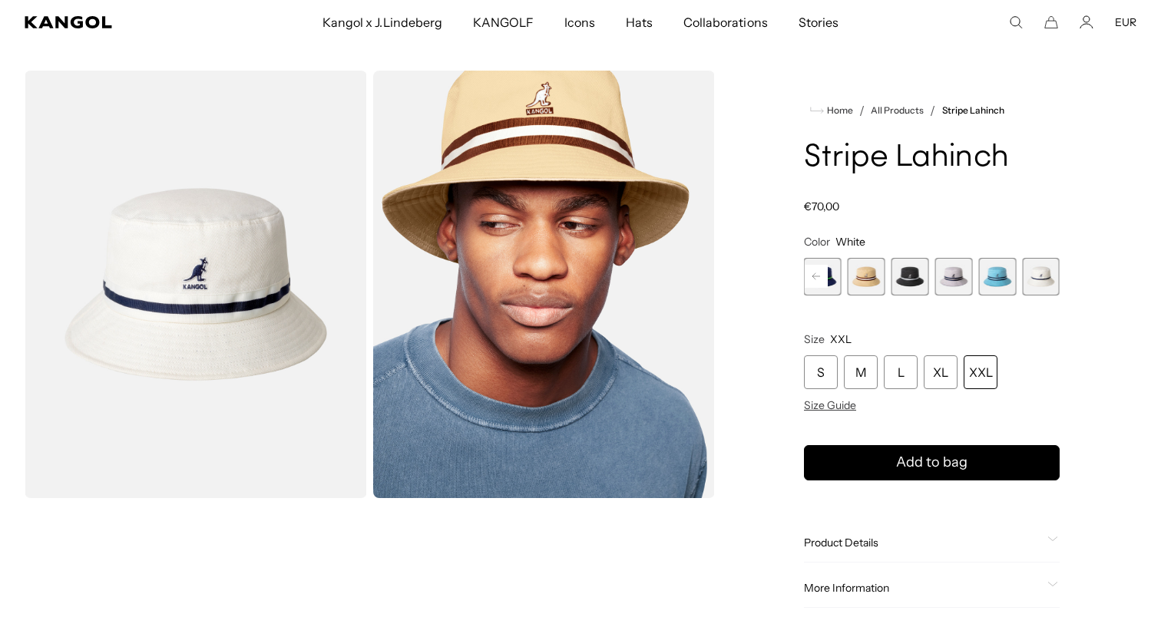
click at [1011, 278] on span "8 of 9" at bounding box center [997, 277] width 38 height 38
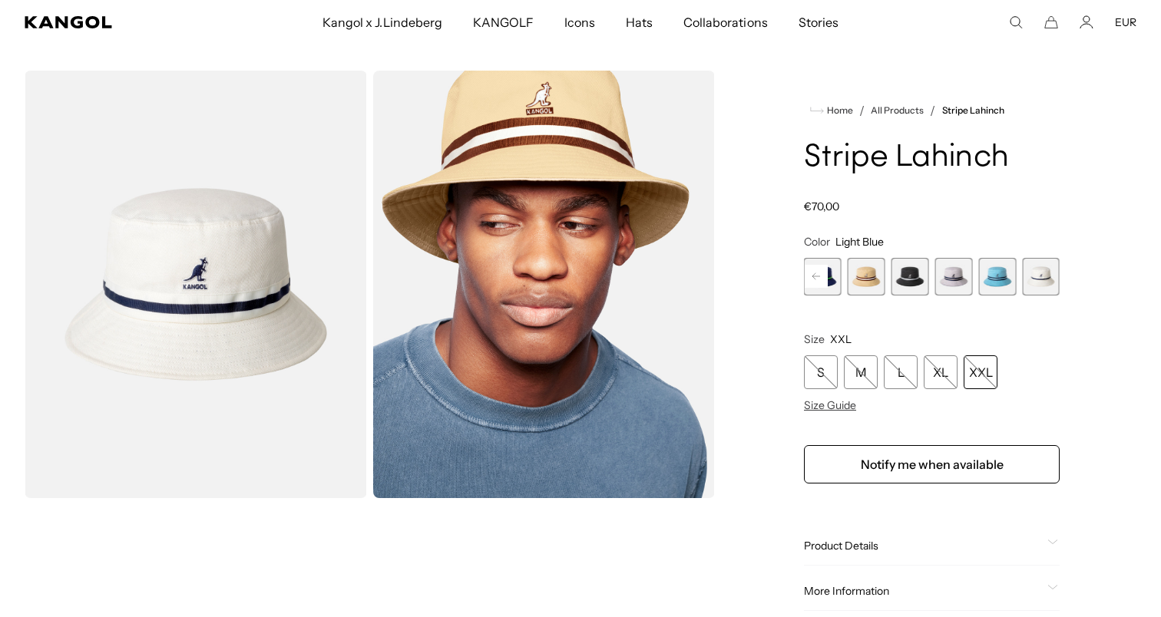
scroll to position [0, 316]
click at [1000, 277] on span "8 of 9" at bounding box center [997, 277] width 38 height 38
click at [994, 279] on span "8 of 9" at bounding box center [997, 277] width 38 height 38
click at [996, 286] on span "8 of 9" at bounding box center [997, 277] width 38 height 38
click at [1027, 283] on span "9 of 9" at bounding box center [1041, 277] width 38 height 38
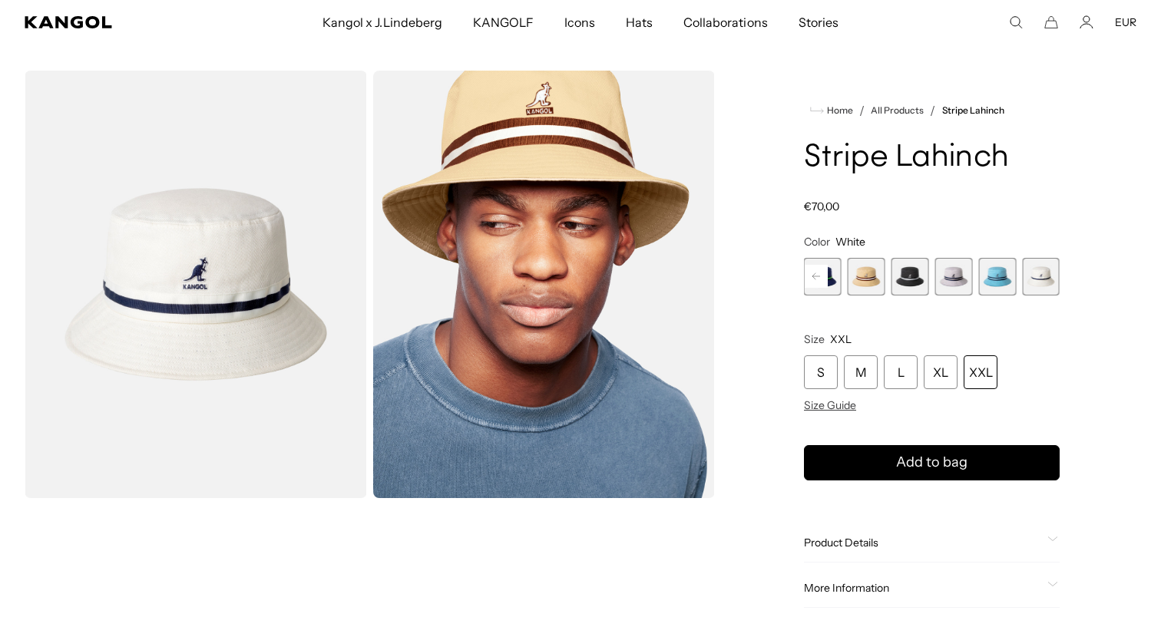
scroll to position [0, 0]
click at [935, 277] on span "7 of 9" at bounding box center [954, 277] width 38 height 38
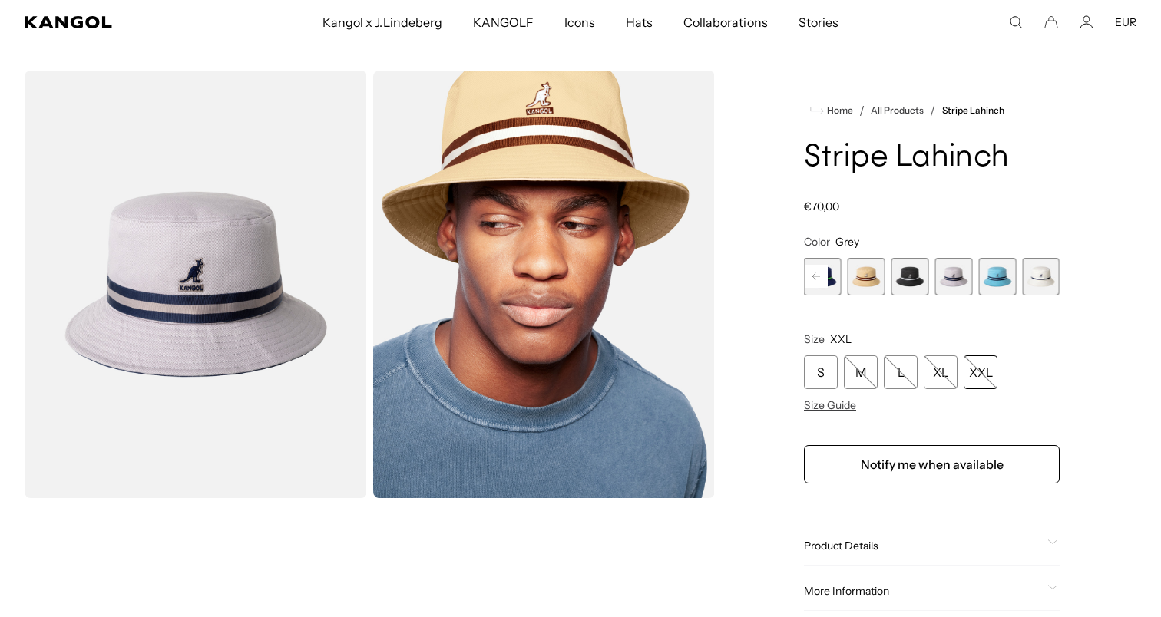
click at [911, 276] on span "6 of 9" at bounding box center [910, 277] width 38 height 38
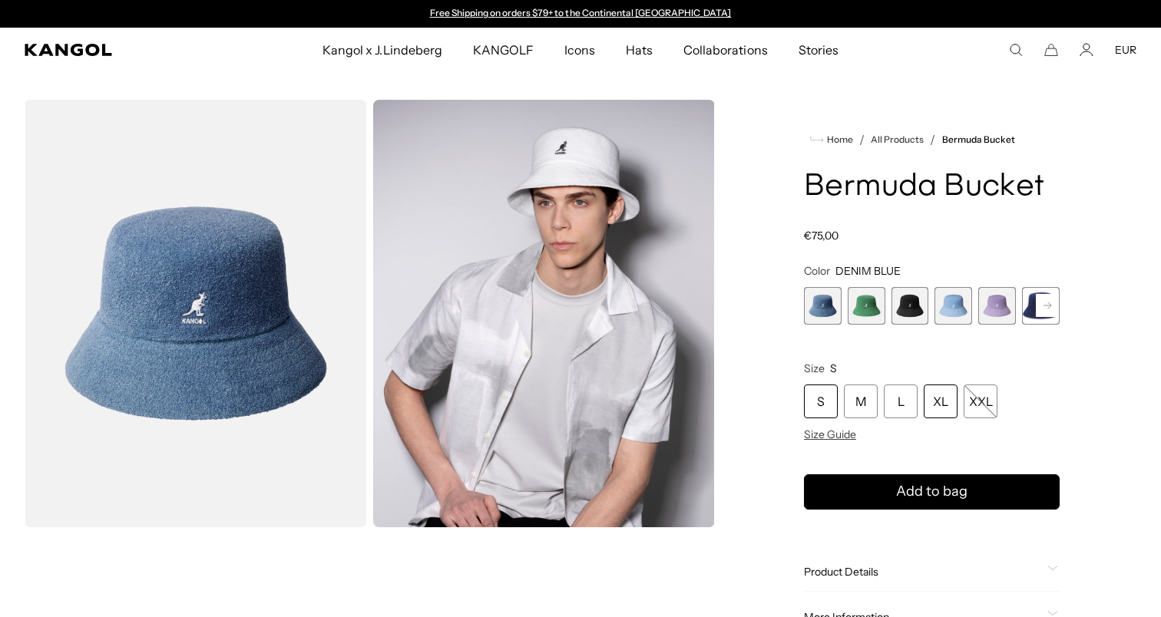
click at [944, 402] on div "XL" at bounding box center [941, 402] width 34 height 34
click at [1045, 309] on rect at bounding box center [1047, 305] width 23 height 23
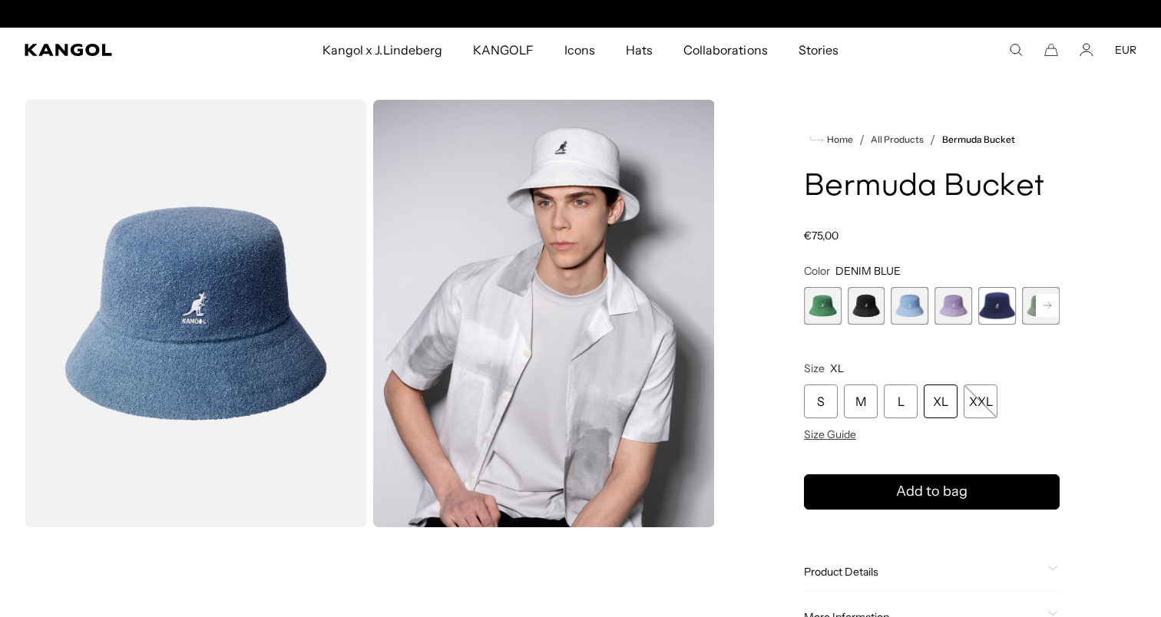
scroll to position [0, 316]
click at [1045, 309] on rect at bounding box center [1047, 305] width 23 height 23
click at [996, 310] on span "7 of 11" at bounding box center [997, 306] width 38 height 38
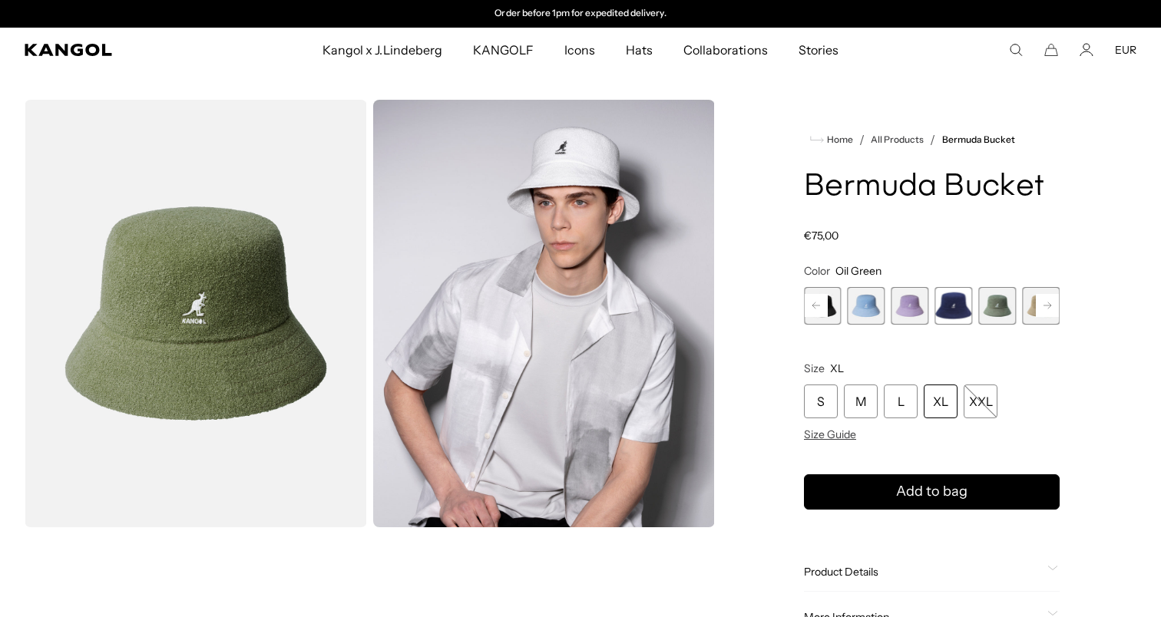
click at [938, 306] on span "6 of 11" at bounding box center [953, 306] width 38 height 38
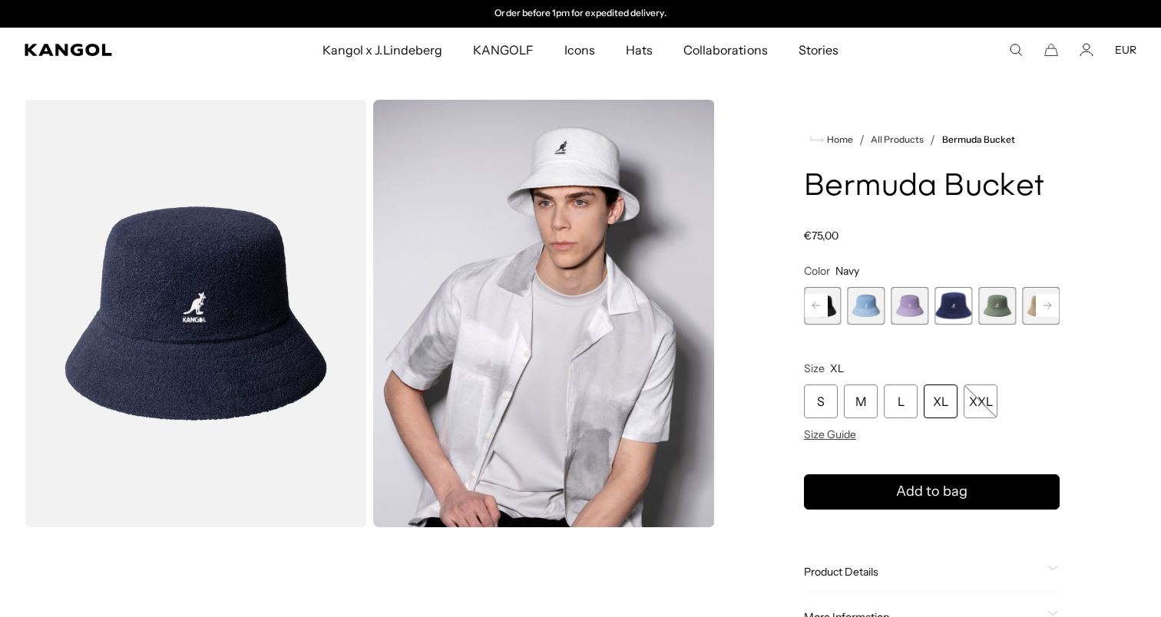
click at [894, 305] on span "5 of 11" at bounding box center [910, 306] width 38 height 38
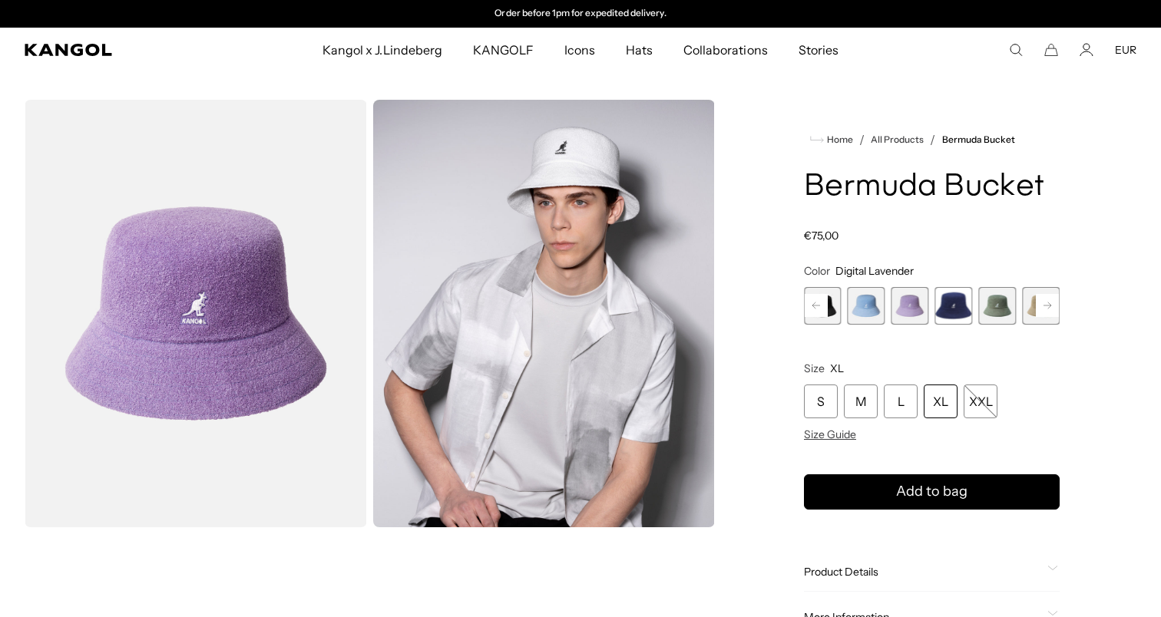
click at [850, 306] on span "4 of 11" at bounding box center [867, 306] width 38 height 38
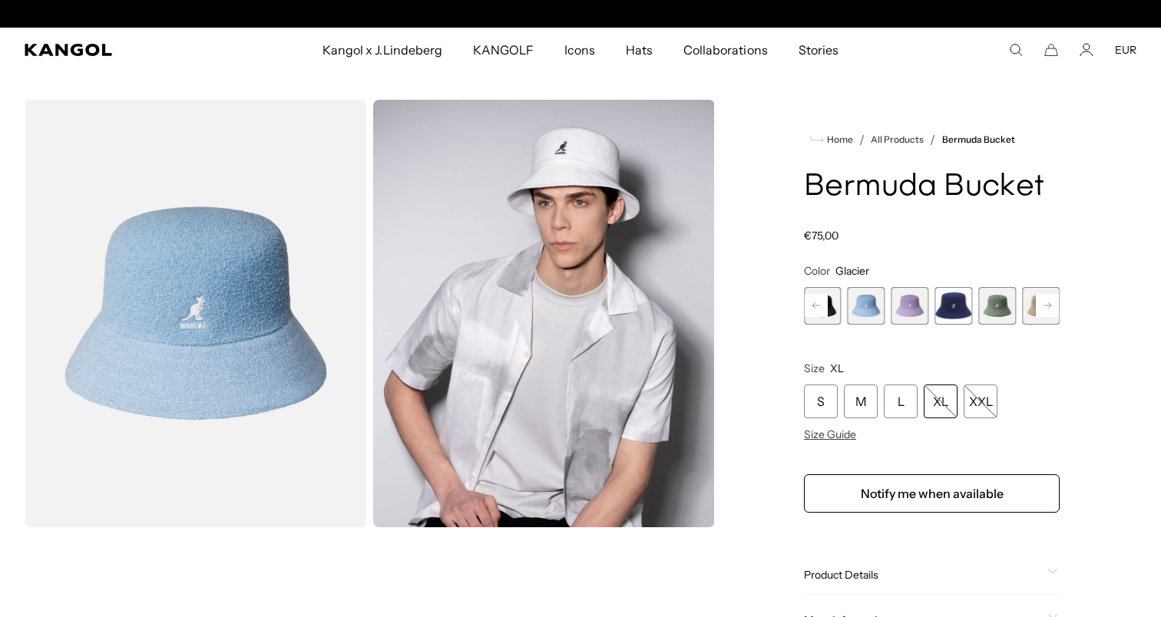
scroll to position [0, 316]
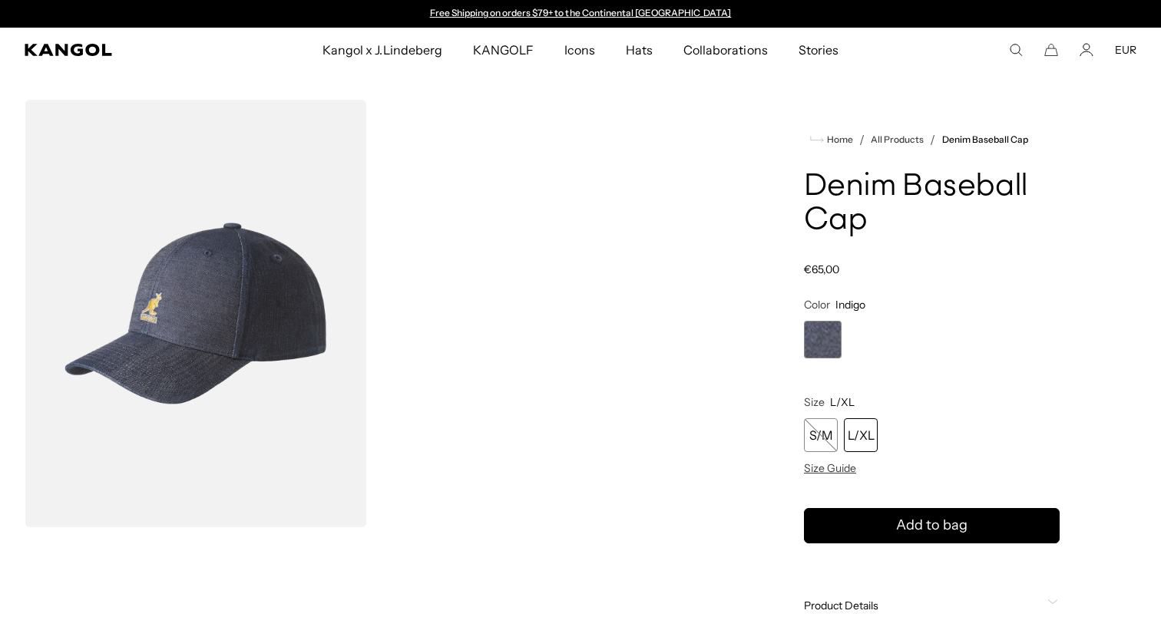
click at [863, 435] on div "L/XL" at bounding box center [861, 435] width 34 height 34
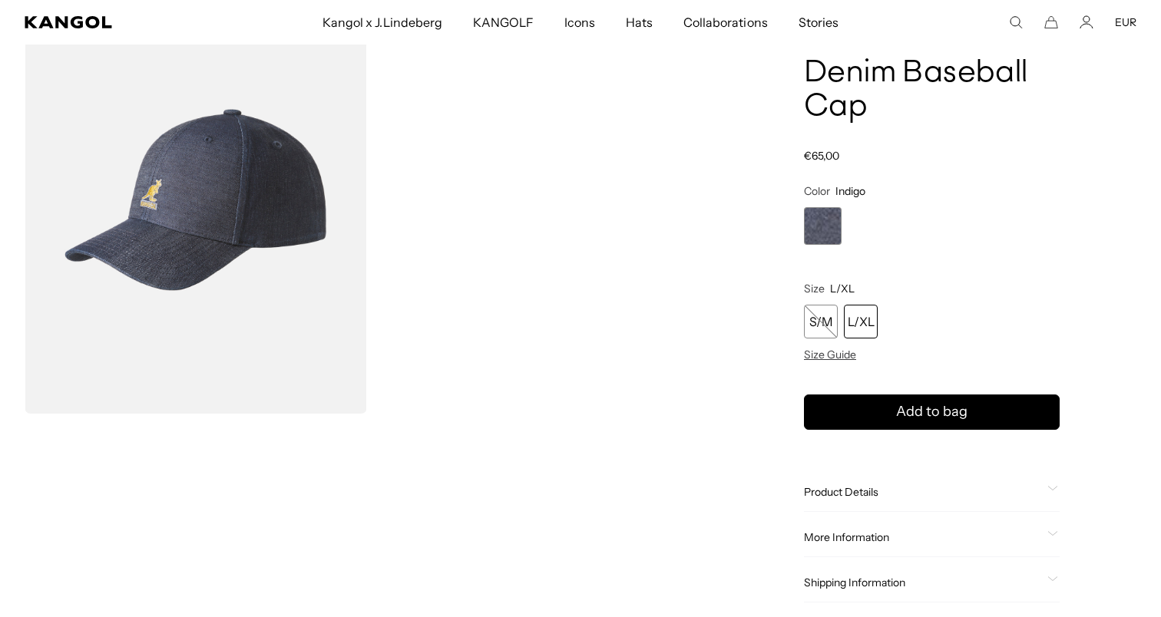
scroll to position [0, 316]
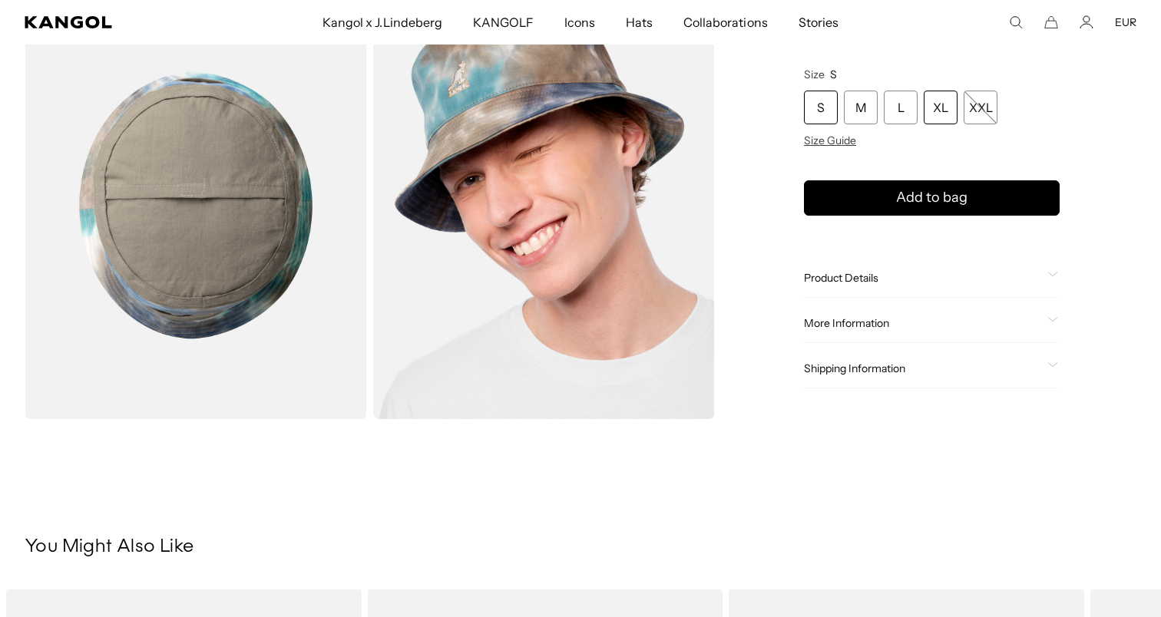
click at [943, 121] on div "XL" at bounding box center [941, 108] width 34 height 34
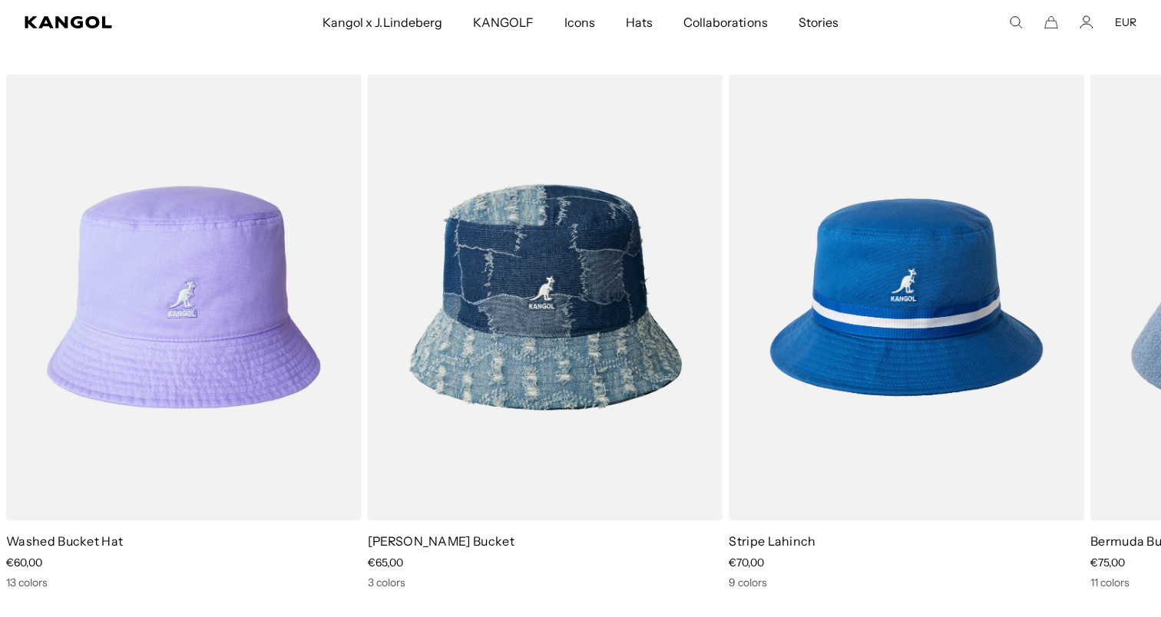
scroll to position [0, 316]
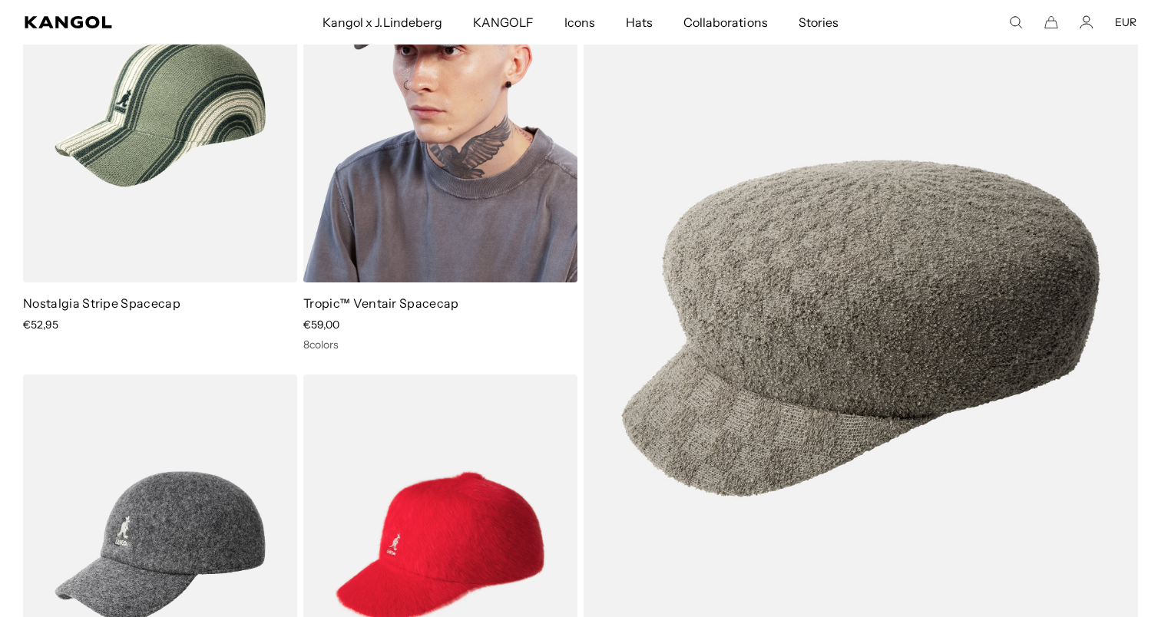
scroll to position [258, 0]
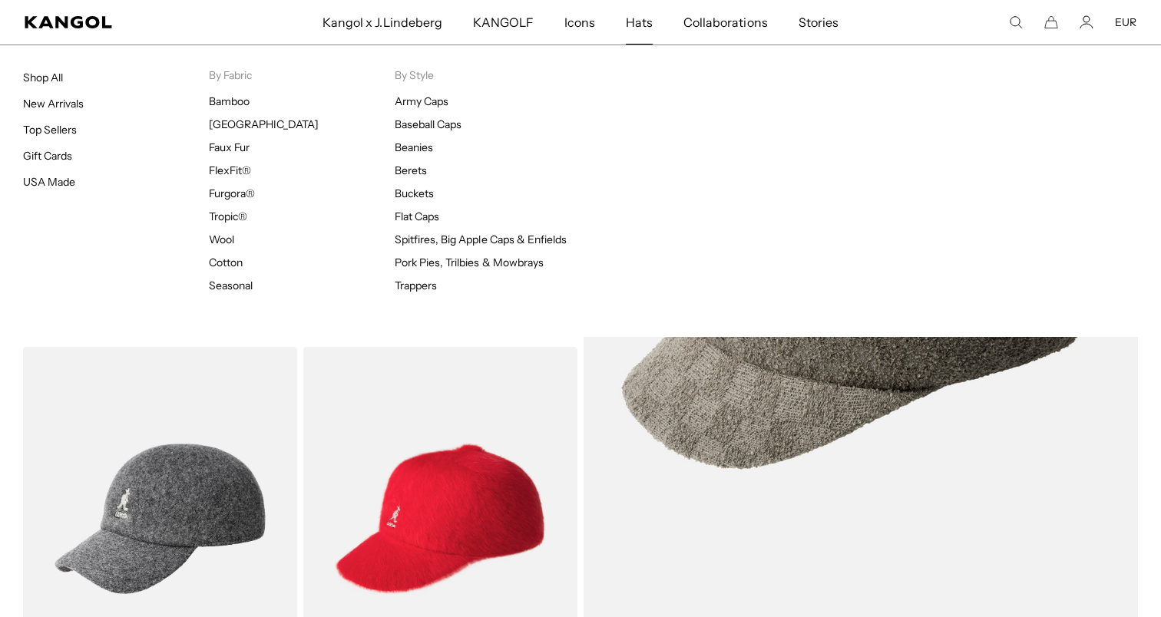
scroll to position [0, 316]
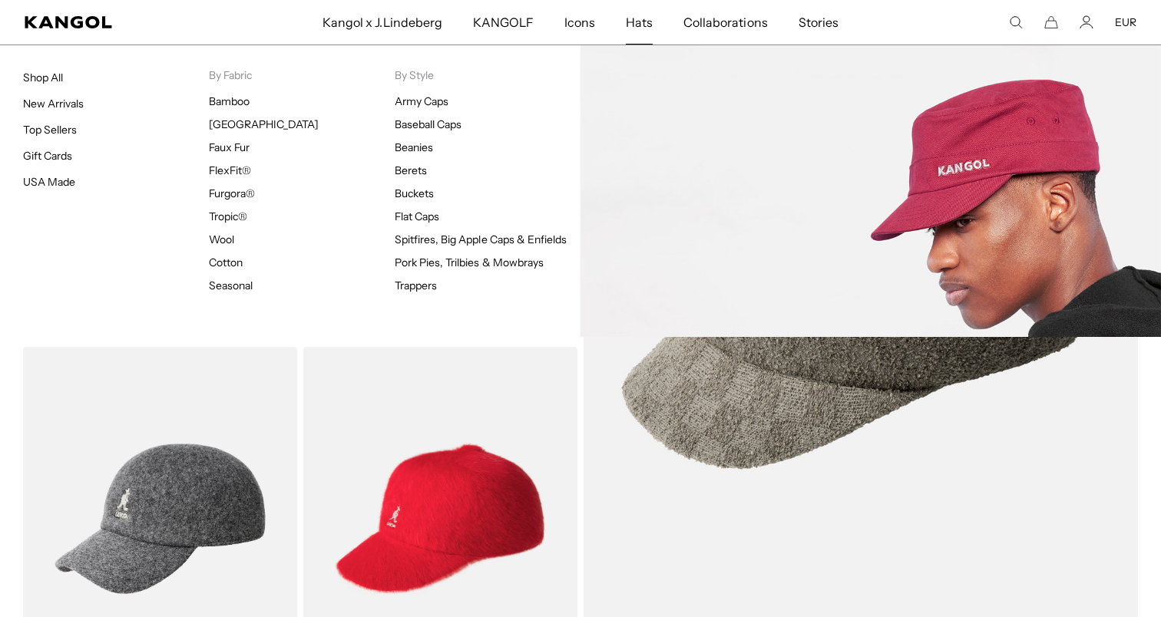
click at [634, 14] on span "Hats" at bounding box center [639, 22] width 27 height 45
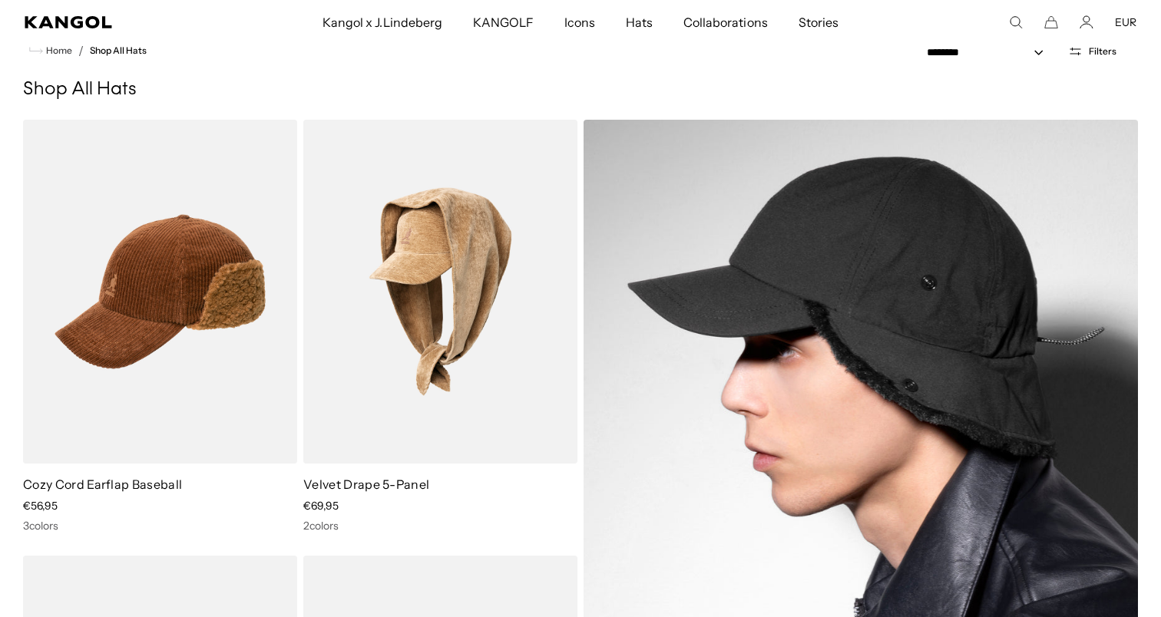
scroll to position [85, 0]
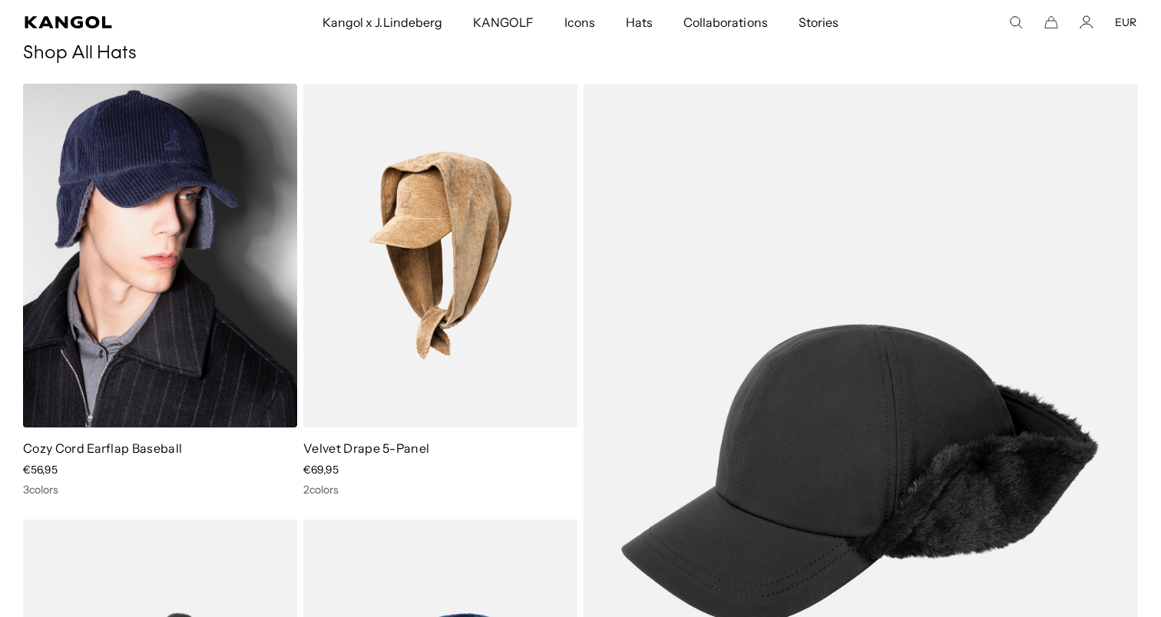
click at [196, 160] on img at bounding box center [160, 256] width 274 height 344
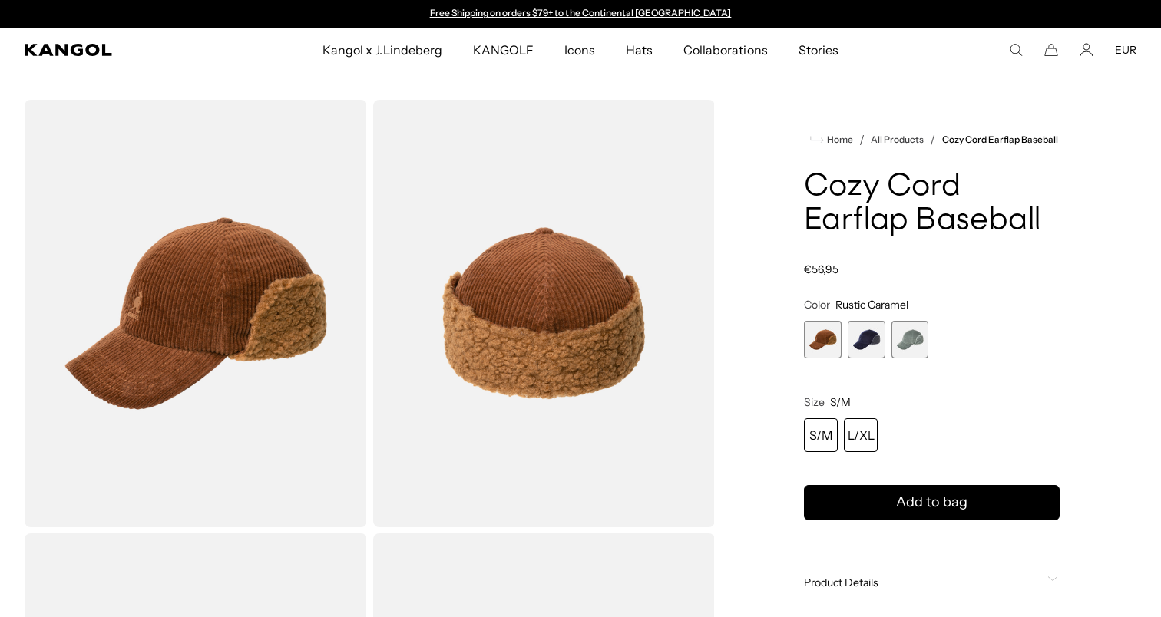
click at [864, 432] on div "L/XL" at bounding box center [861, 435] width 34 height 34
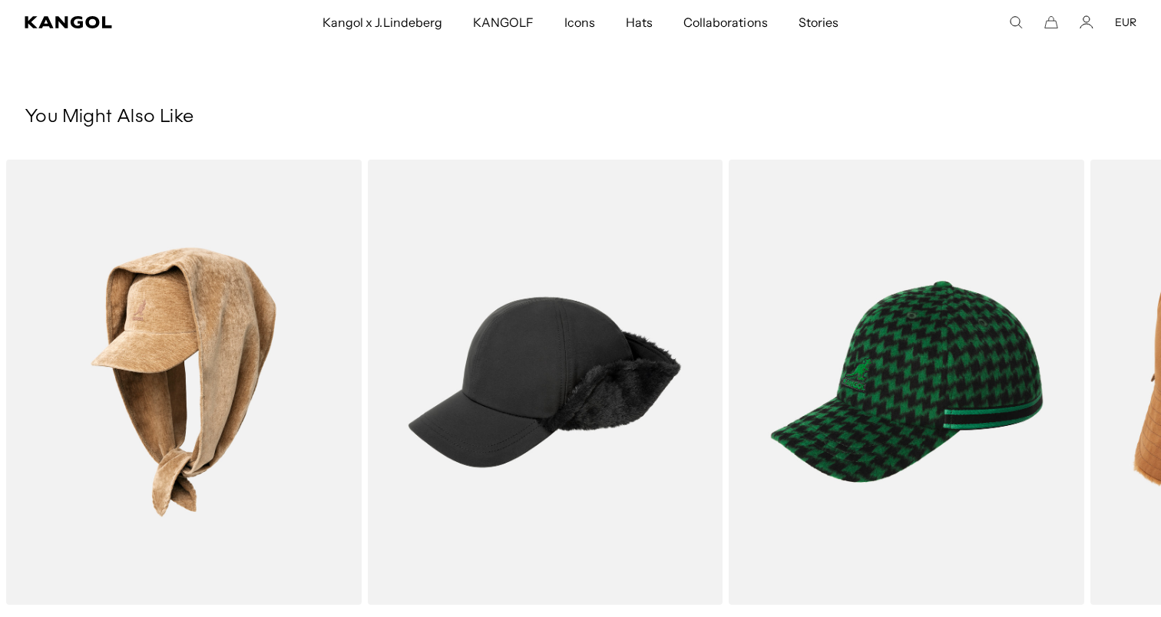
scroll to position [1415, 0]
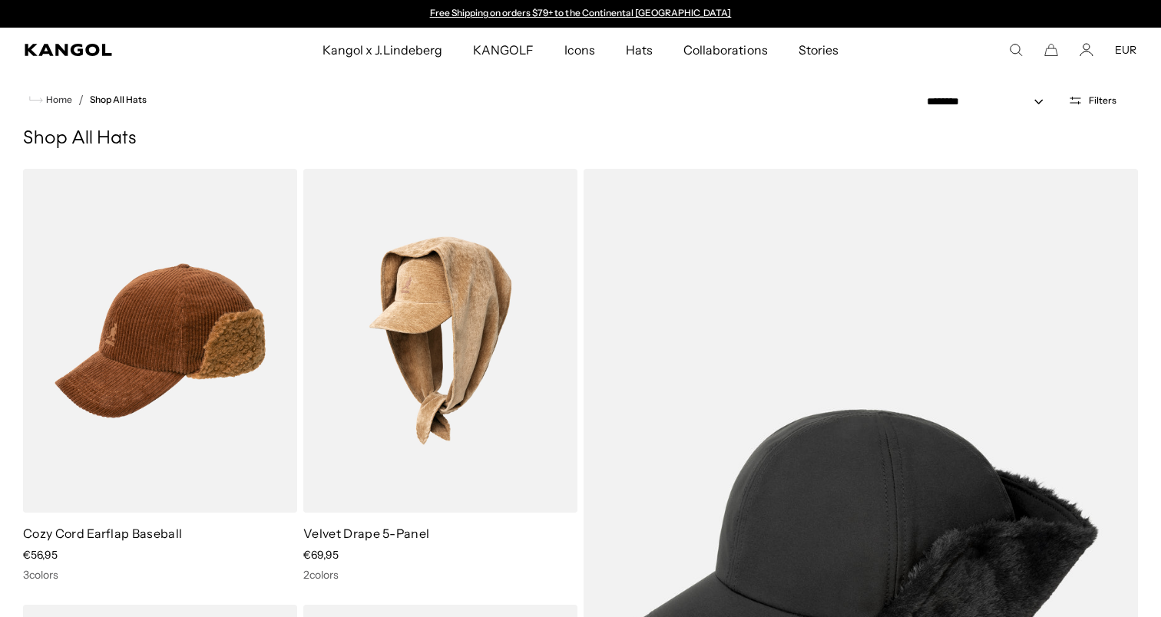
click at [1102, 91] on div "**********" at bounding box center [1028, 100] width 217 height 19
click at [1100, 97] on span "Filters" at bounding box center [1103, 100] width 28 height 11
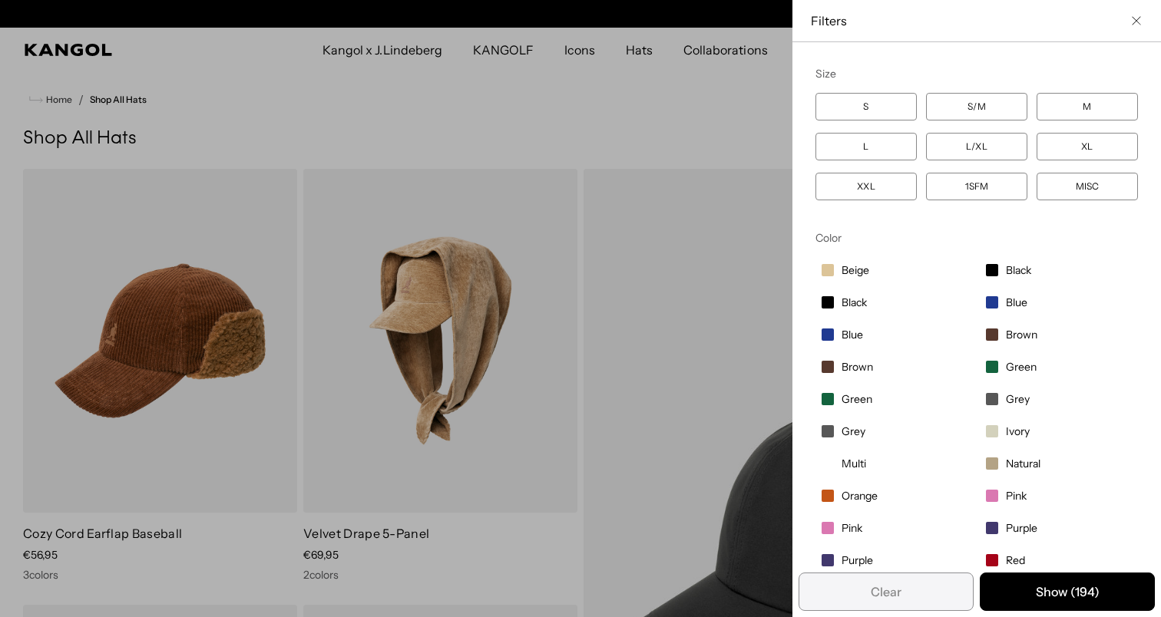
scroll to position [0, 316]
click at [1076, 147] on label "XL" at bounding box center [1086, 147] width 101 height 28
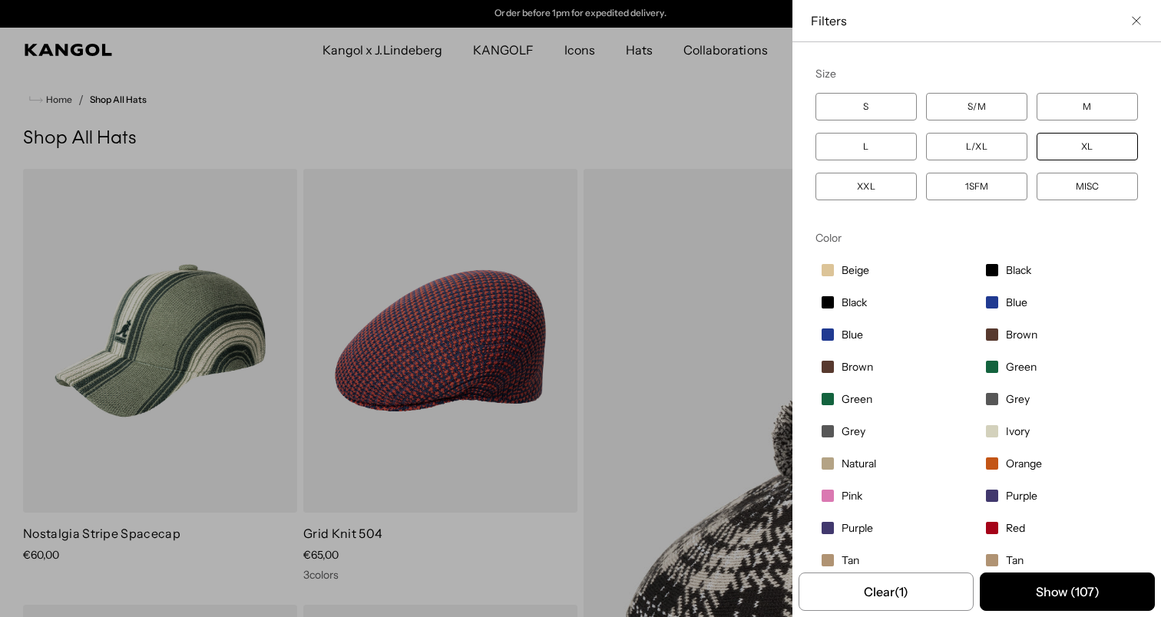
click at [1135, 19] on icon "Close filter list" at bounding box center [1136, 20] width 9 height 9
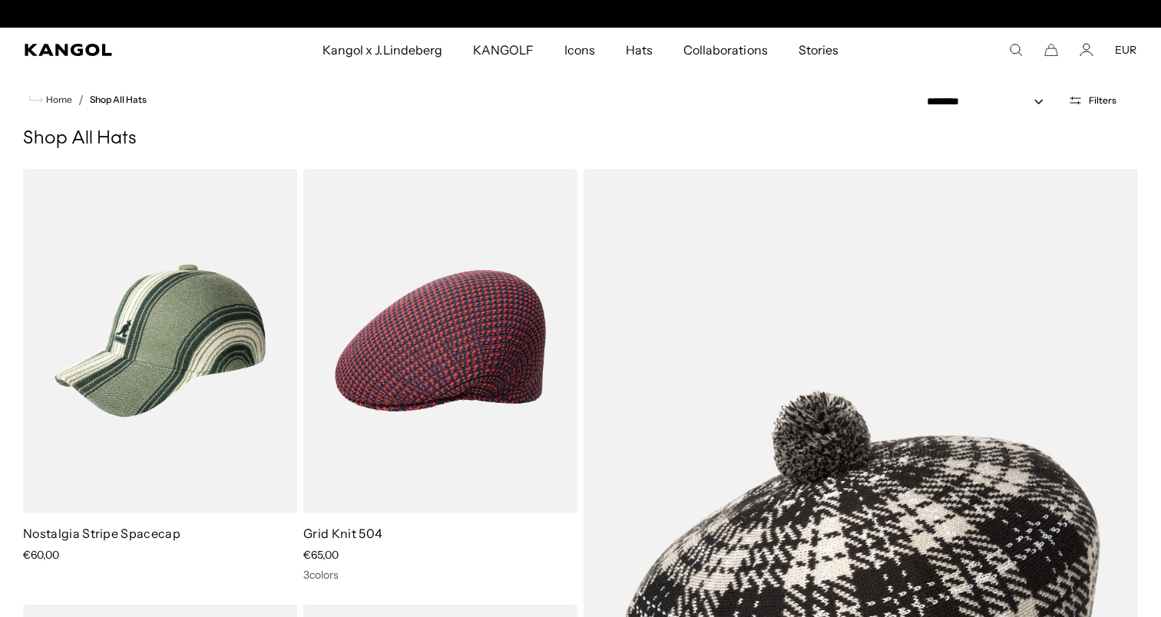
scroll to position [0, 316]
click at [1105, 115] on div "**********" at bounding box center [1028, 100] width 263 height 56
click at [1105, 99] on span "Filters" at bounding box center [1103, 100] width 28 height 11
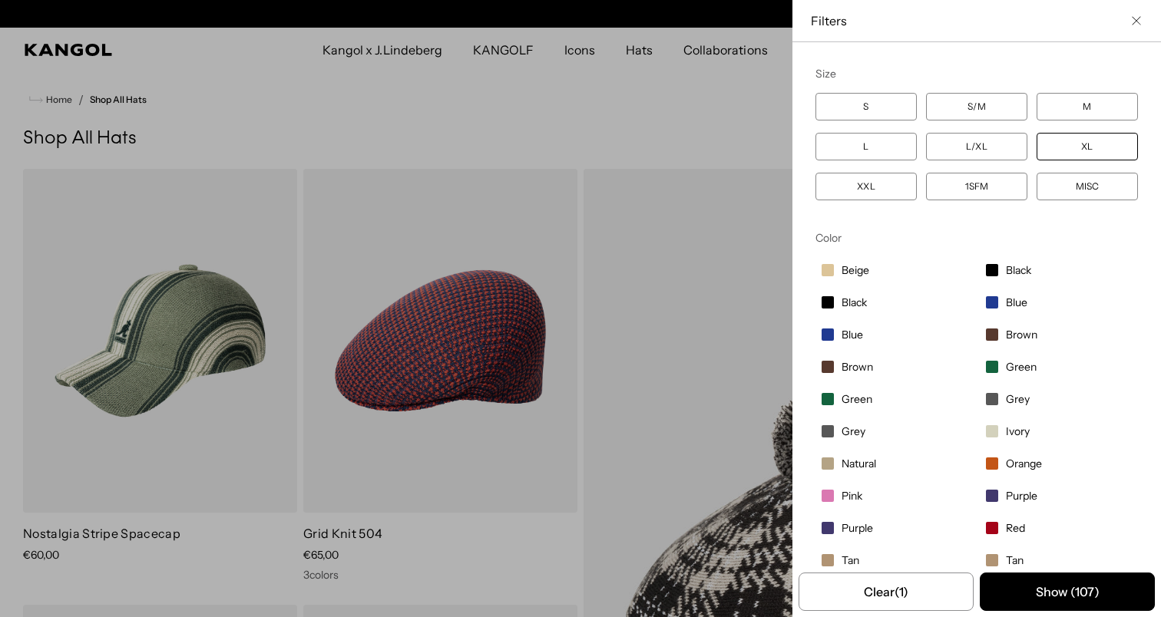
click at [1073, 146] on label "XL" at bounding box center [1086, 147] width 101 height 28
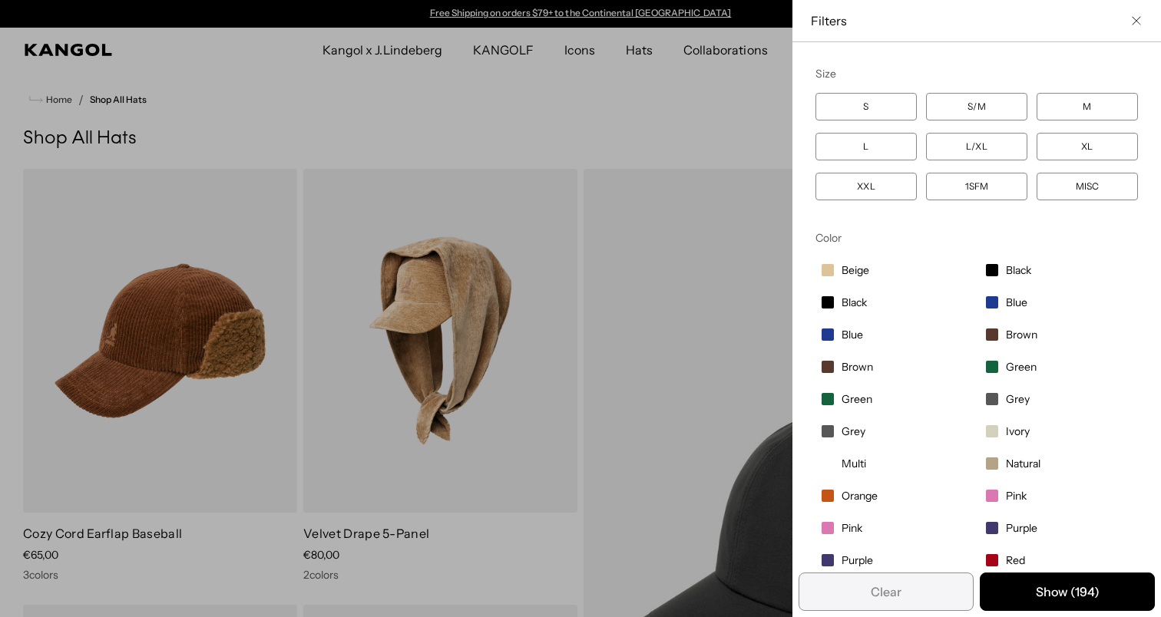
click at [583, 140] on div "Close filters list" at bounding box center [580, 308] width 1161 height 617
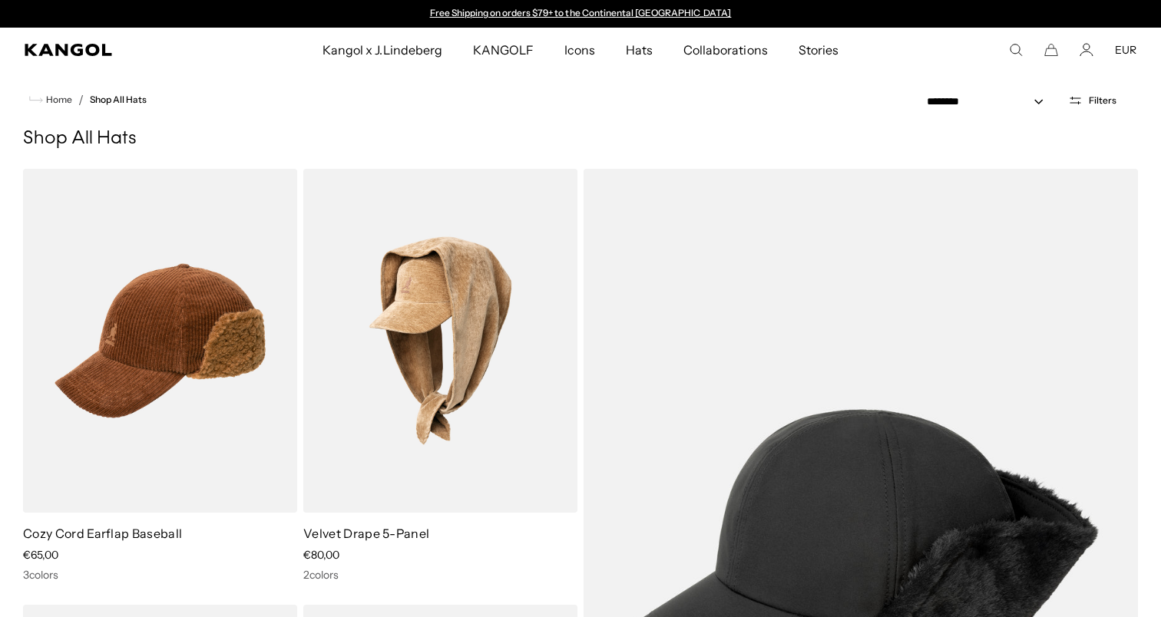
click at [1089, 104] on button "Filters" at bounding box center [1092, 101] width 67 height 14
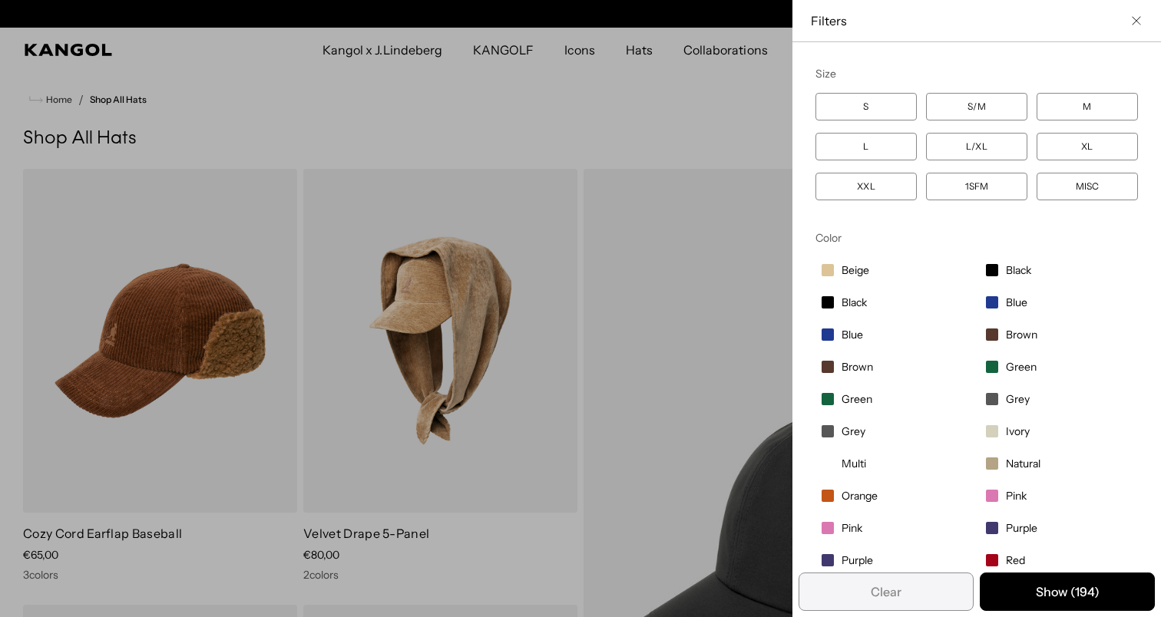
scroll to position [0, 316]
click at [1088, 140] on label "XL" at bounding box center [1086, 147] width 101 height 28
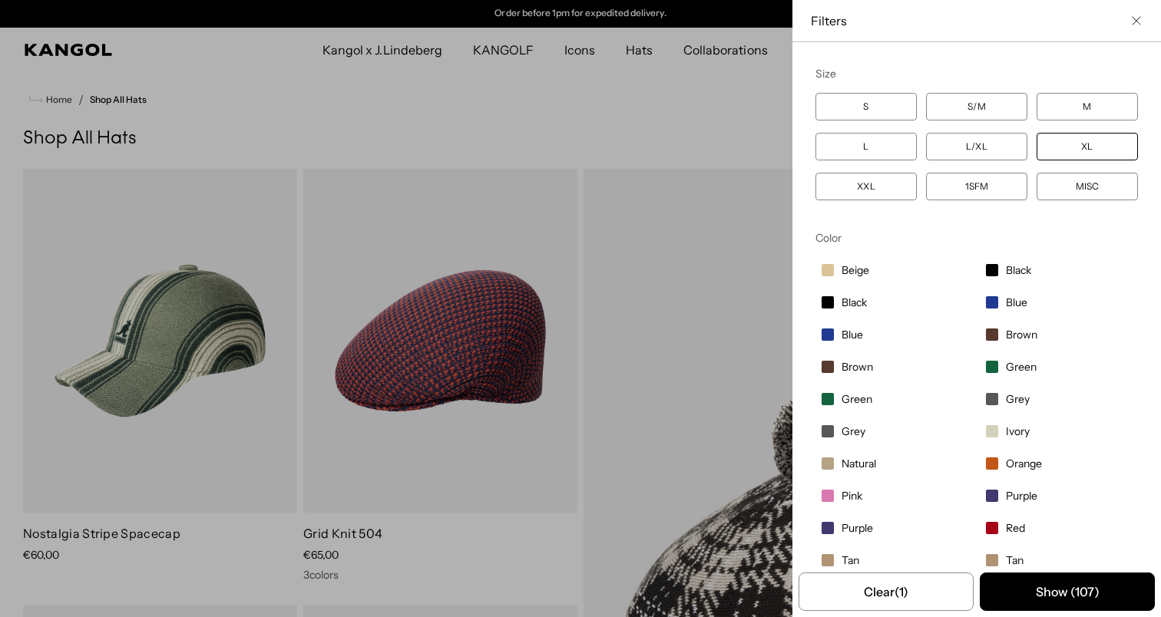
click at [1078, 157] on label "XL" at bounding box center [1086, 147] width 101 height 28
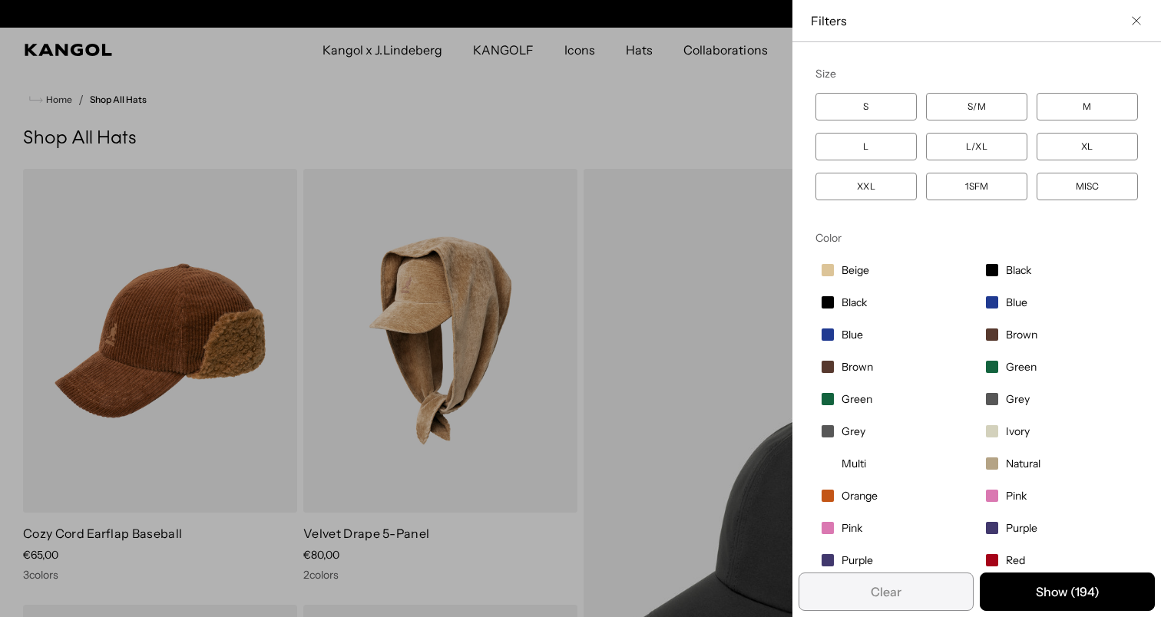
click at [887, 190] on label "XXL" at bounding box center [865, 187] width 101 height 28
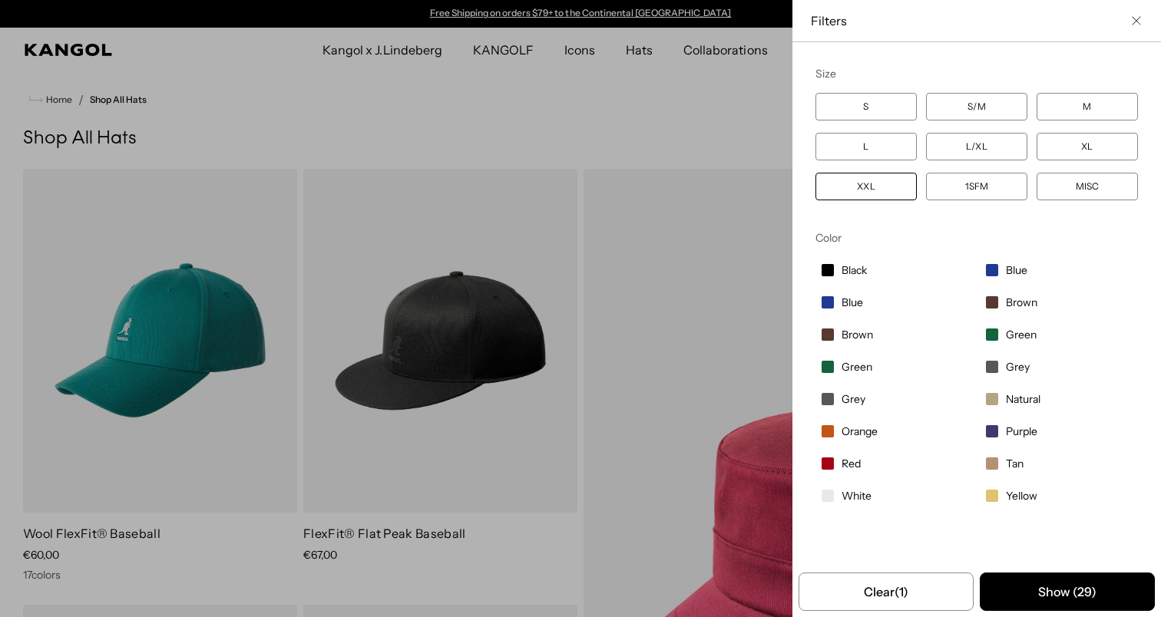
click at [638, 124] on div "Close filters list" at bounding box center [580, 308] width 1161 height 617
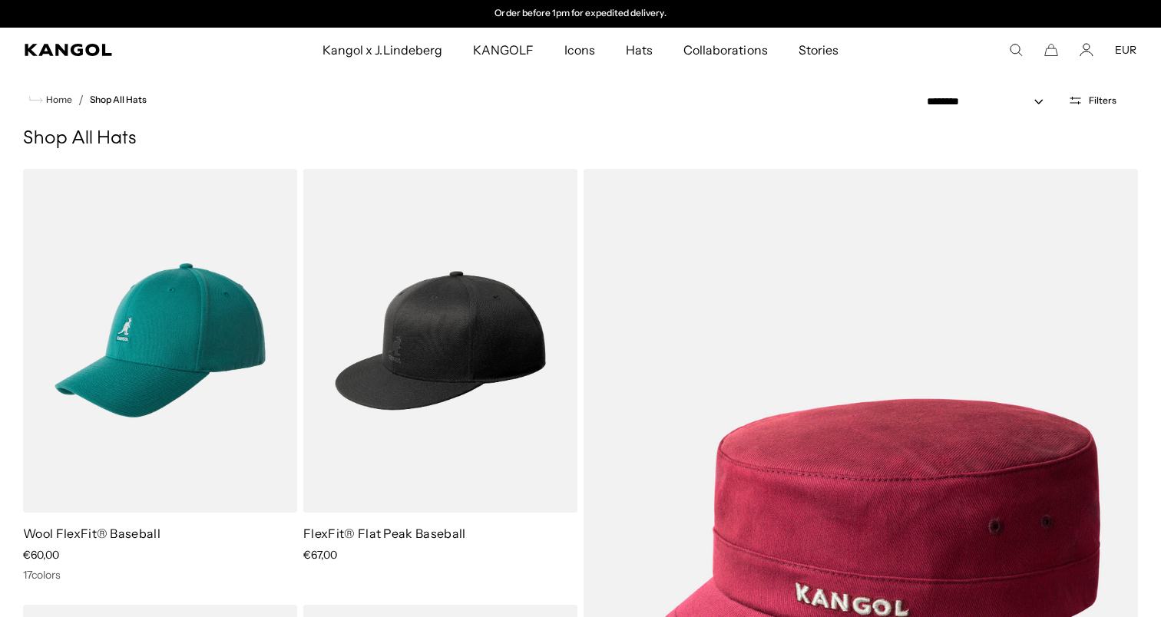
click at [1097, 115] on div "**********" at bounding box center [1028, 100] width 263 height 56
click at [1098, 106] on button "Filters" at bounding box center [1092, 101] width 67 height 14
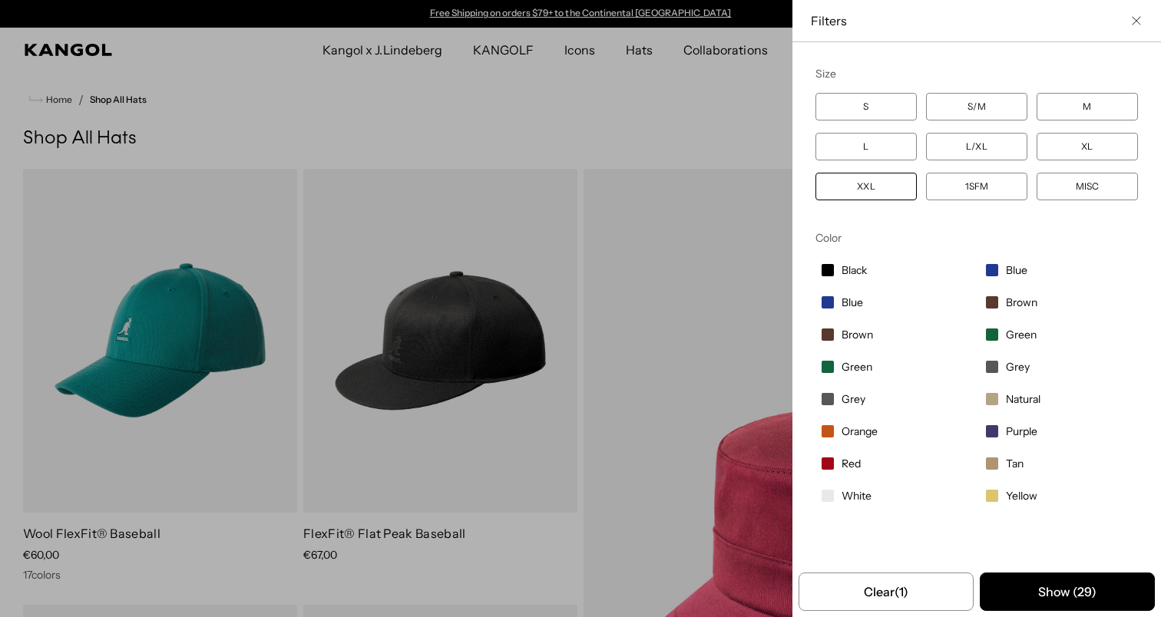
click at [883, 188] on label "XXL" at bounding box center [865, 187] width 101 height 28
click at [1103, 141] on label "XL" at bounding box center [1086, 147] width 101 height 28
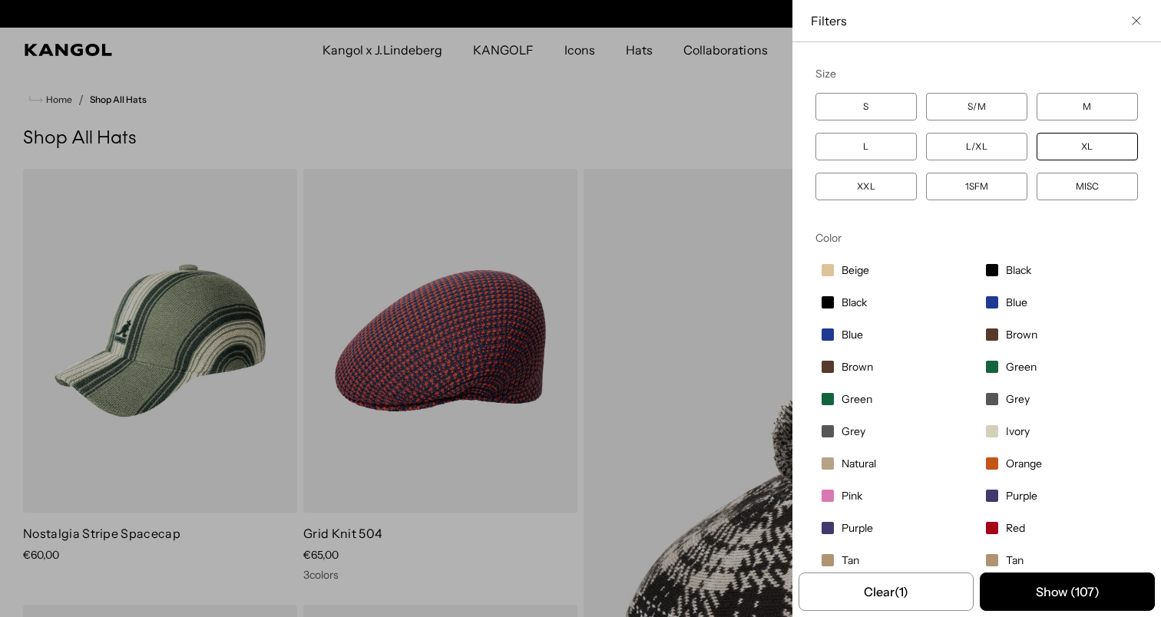
scroll to position [0, 316]
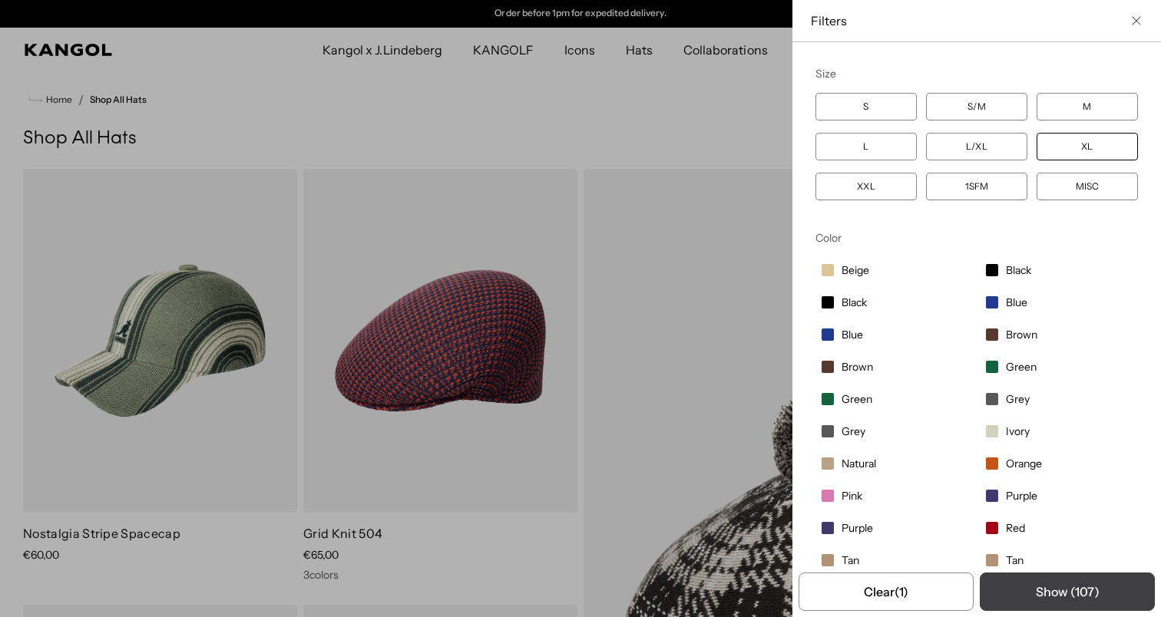
click at [1050, 586] on button "Show ( 107 )" at bounding box center [1067, 592] width 175 height 38
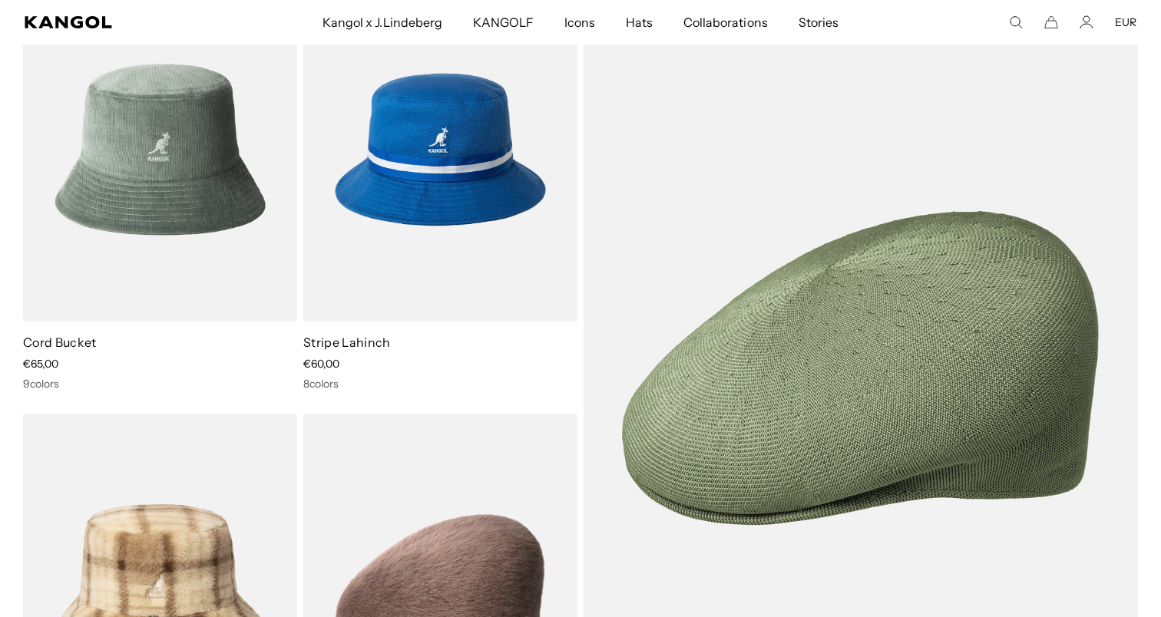
scroll to position [0, 0]
